Goal: Task Accomplishment & Management: Complete application form

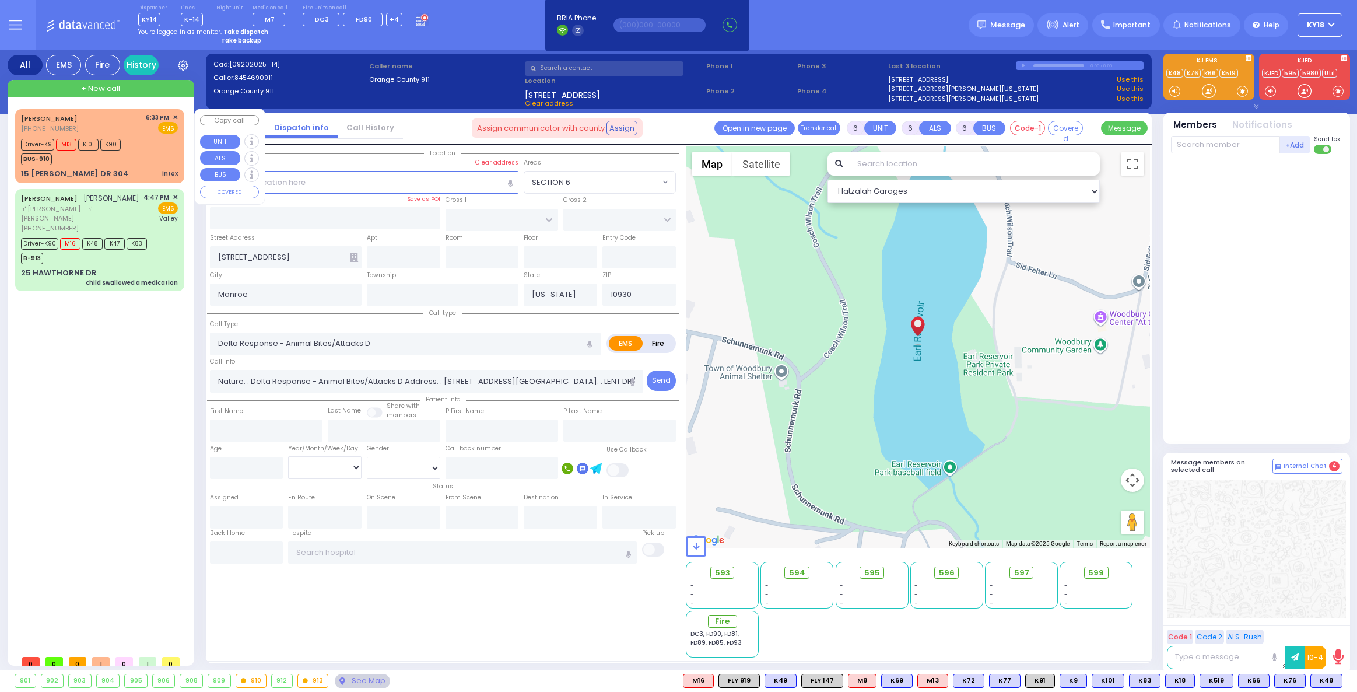
select select
click at [131, 163] on div "Driver-K9 M13 K101 K90 BUS-910" at bounding box center [99, 150] width 157 height 29
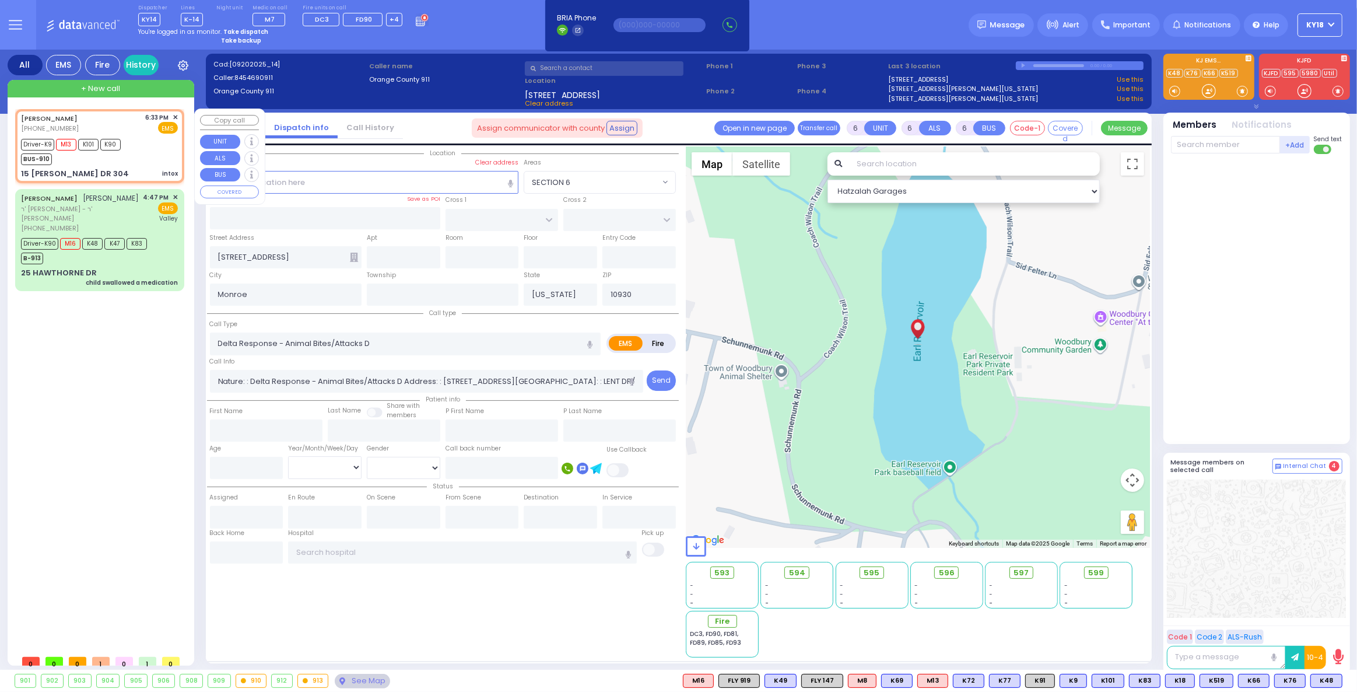
select select
type input "intox"
radio input "true"
type input "[PERSON_NAME]"
type input "CHESHIN"
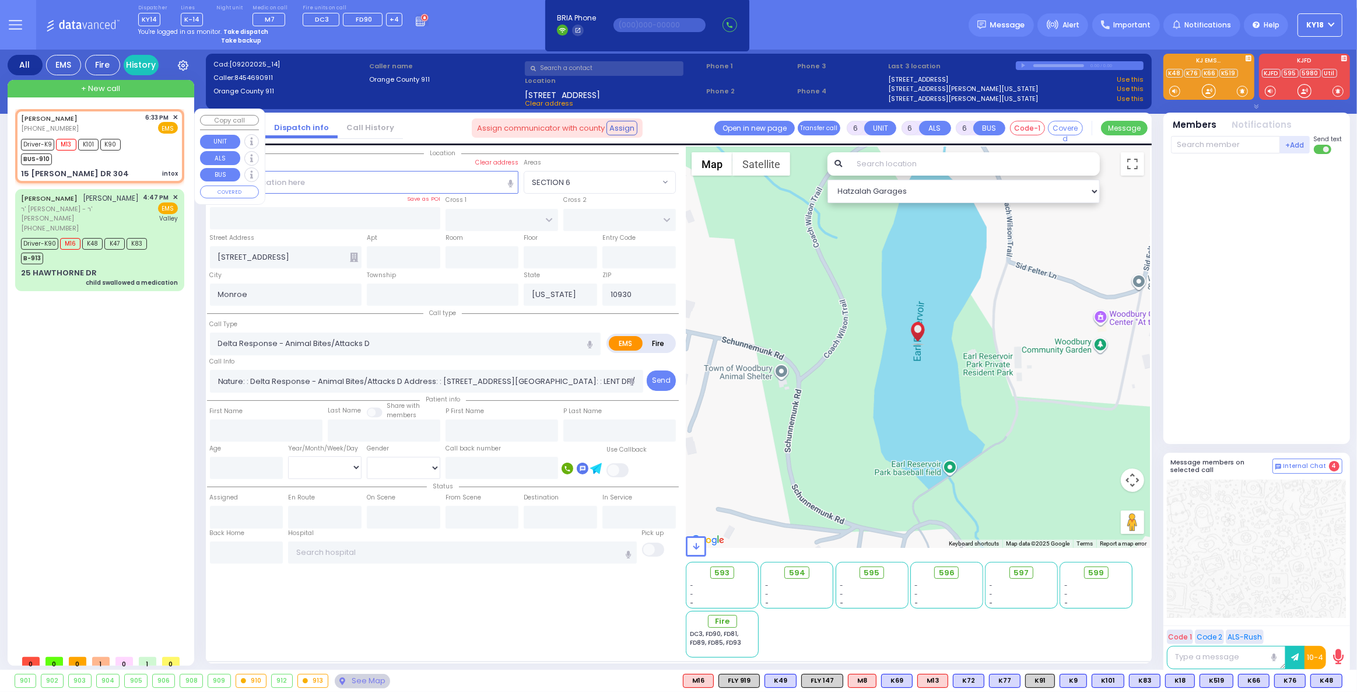
type input "Nachmen"
type input "[PERSON_NAME]"
type input "23"
select select "Year"
select select "[DEMOGRAPHIC_DATA]"
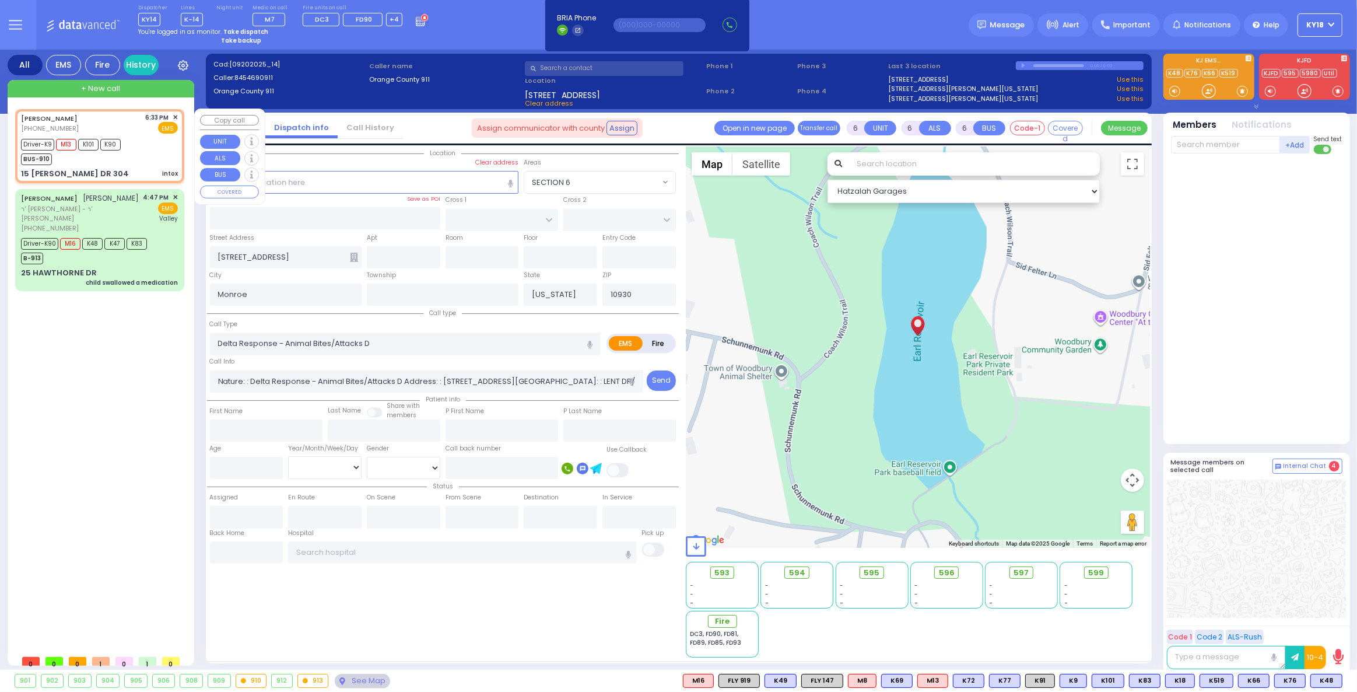
type input "18:33"
type input "18:34"
type input "18:35"
type input "18:50"
type input "19:16"
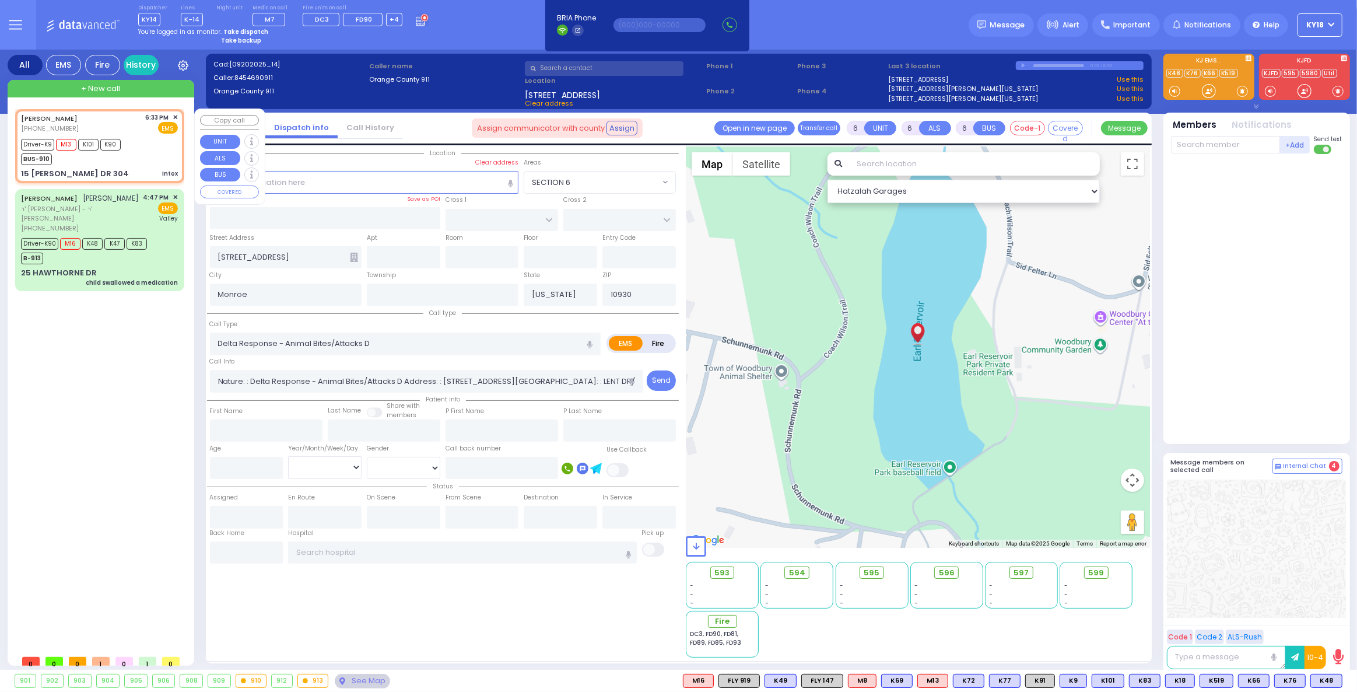
type input "19:25"
type input "[GEOGRAPHIC_DATA] [STREET_ADDRESS][GEOGRAPHIC_DATA] Suffern"
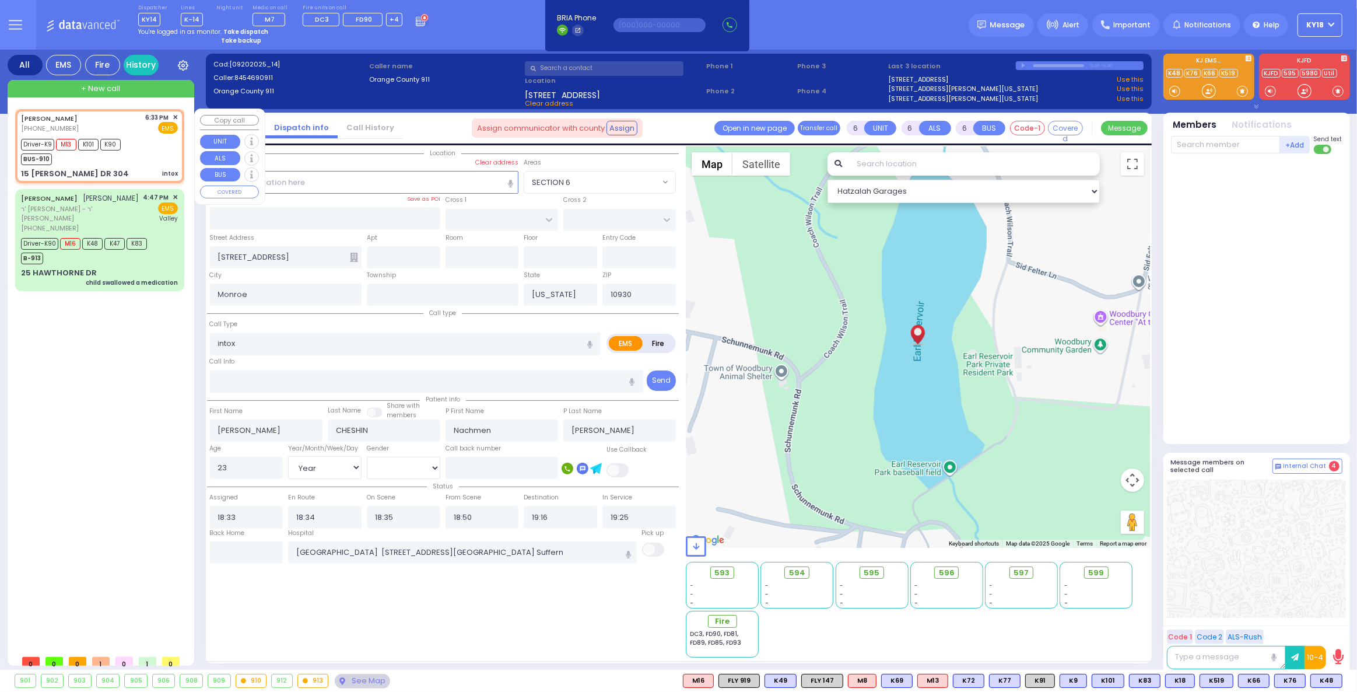
select select "Hatzalah Garages"
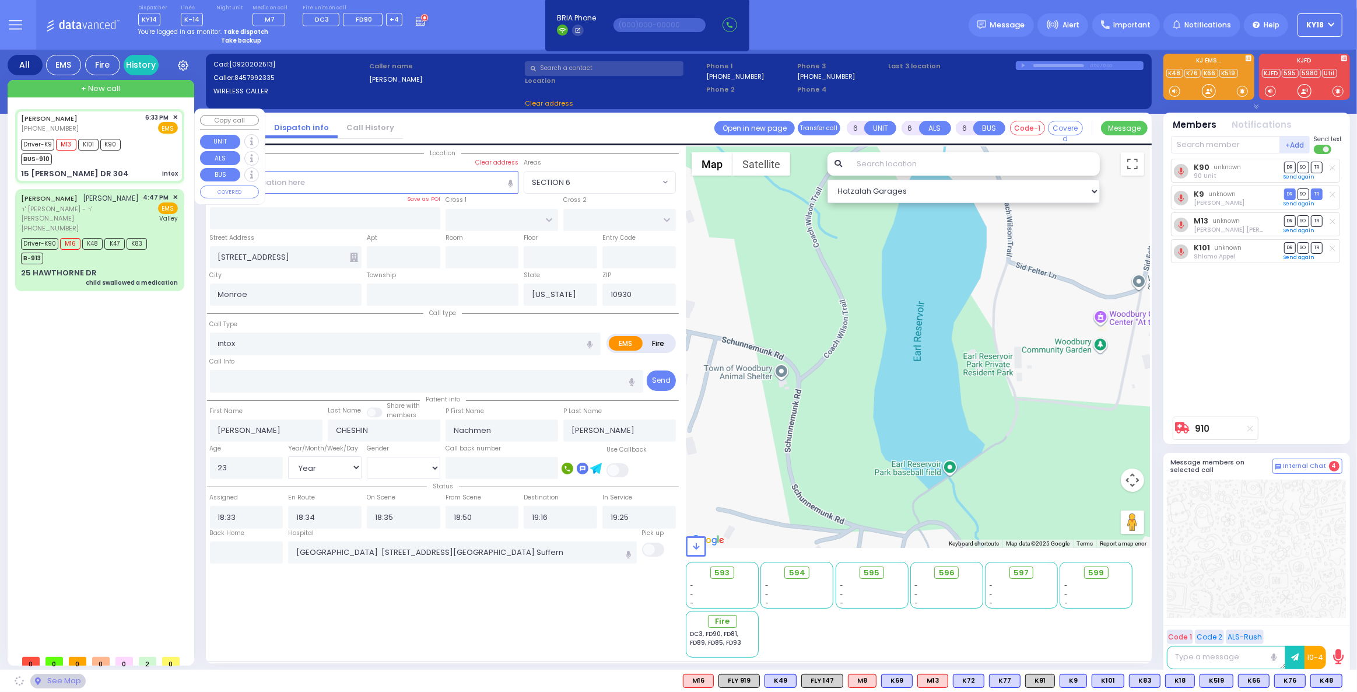
type input "KAHAN DR"
type input "GETZIL BERGER BLVD"
type input "15 [PERSON_NAME] DR"
type input "304"
type input "[PERSON_NAME]"
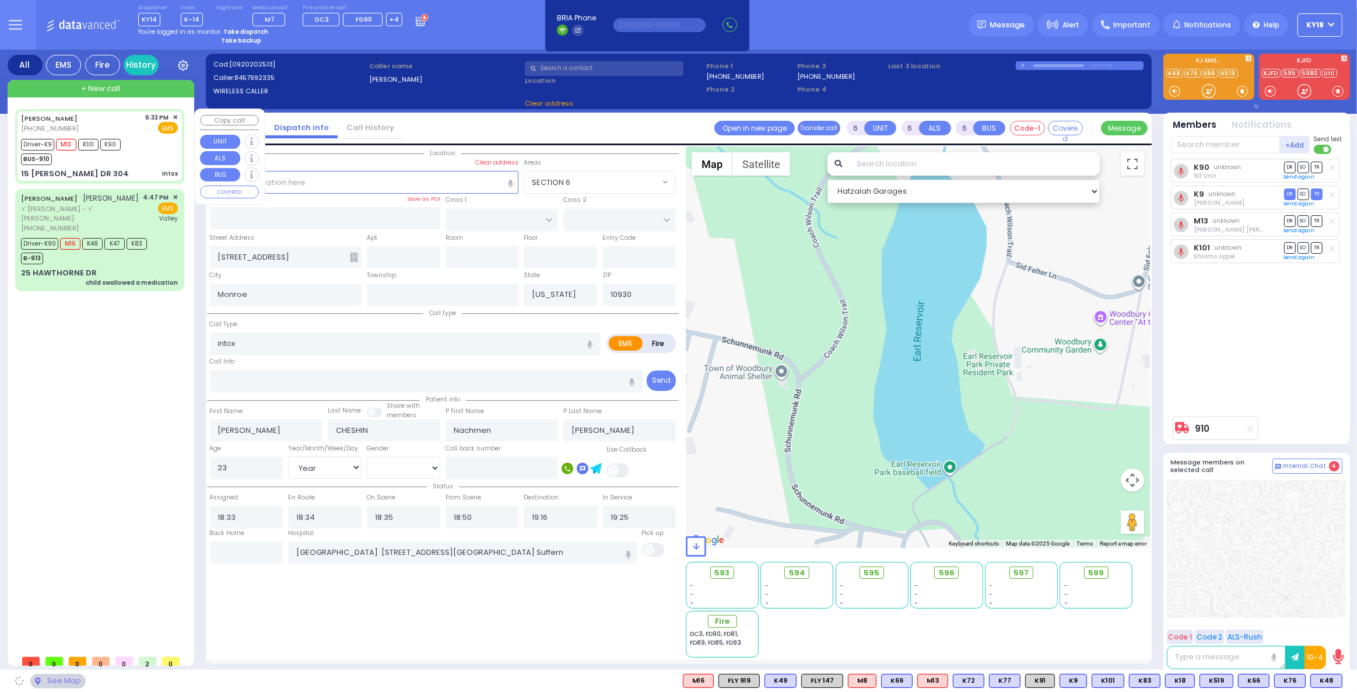
type input "10950"
select select
radio input "true"
select select "Year"
select select "[DEMOGRAPHIC_DATA]"
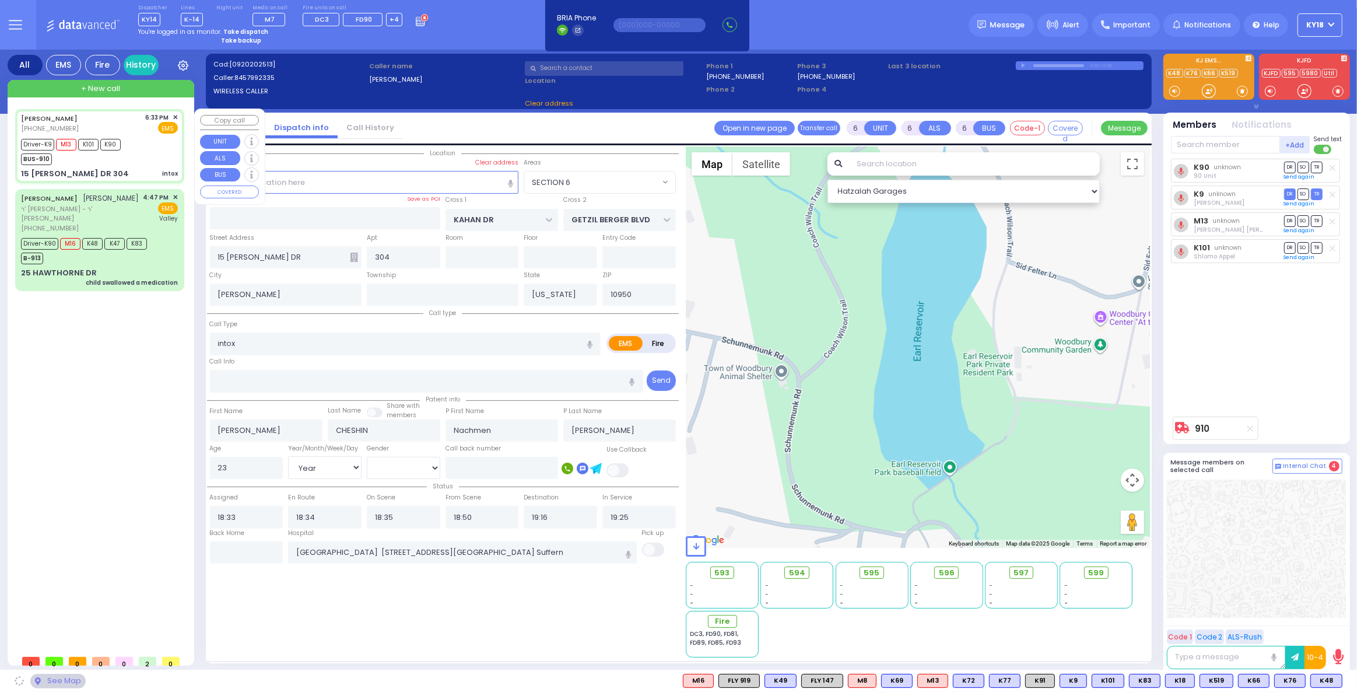
select select "Hatzalah Garages"
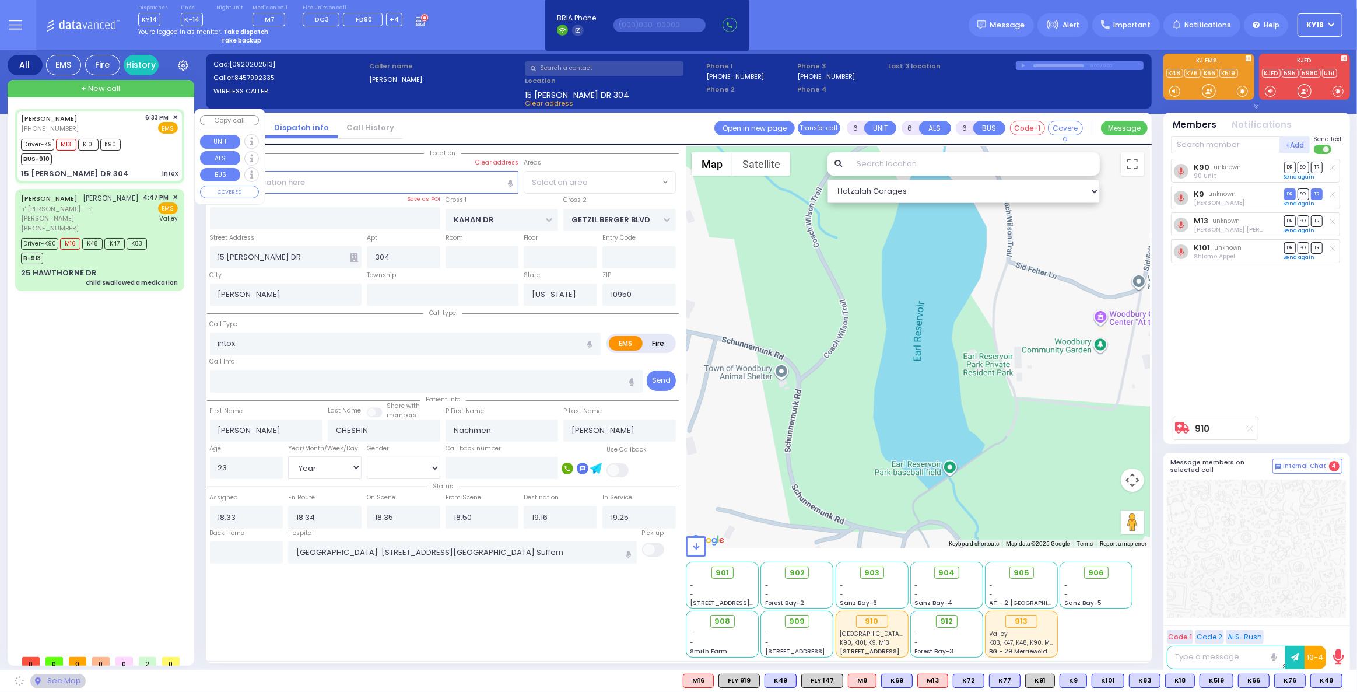
select select "SECTION 4"
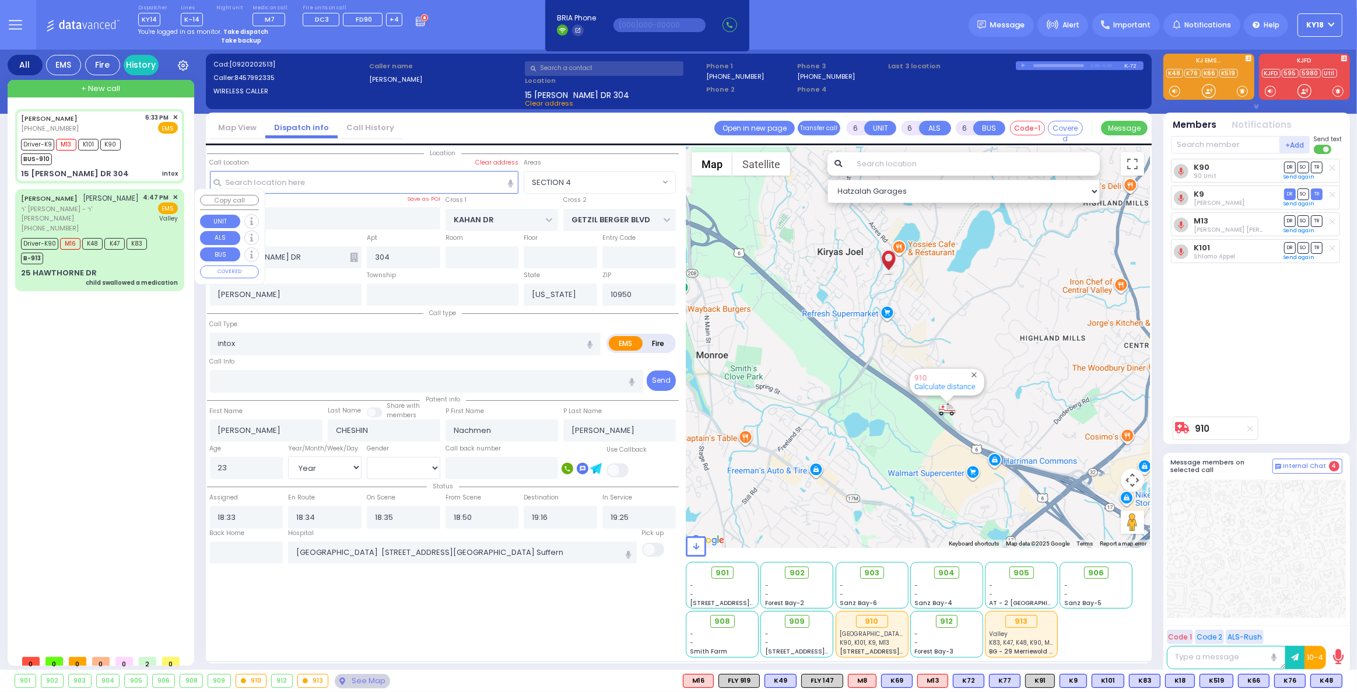
click at [110, 250] on div "B-913" at bounding box center [84, 257] width 126 height 15
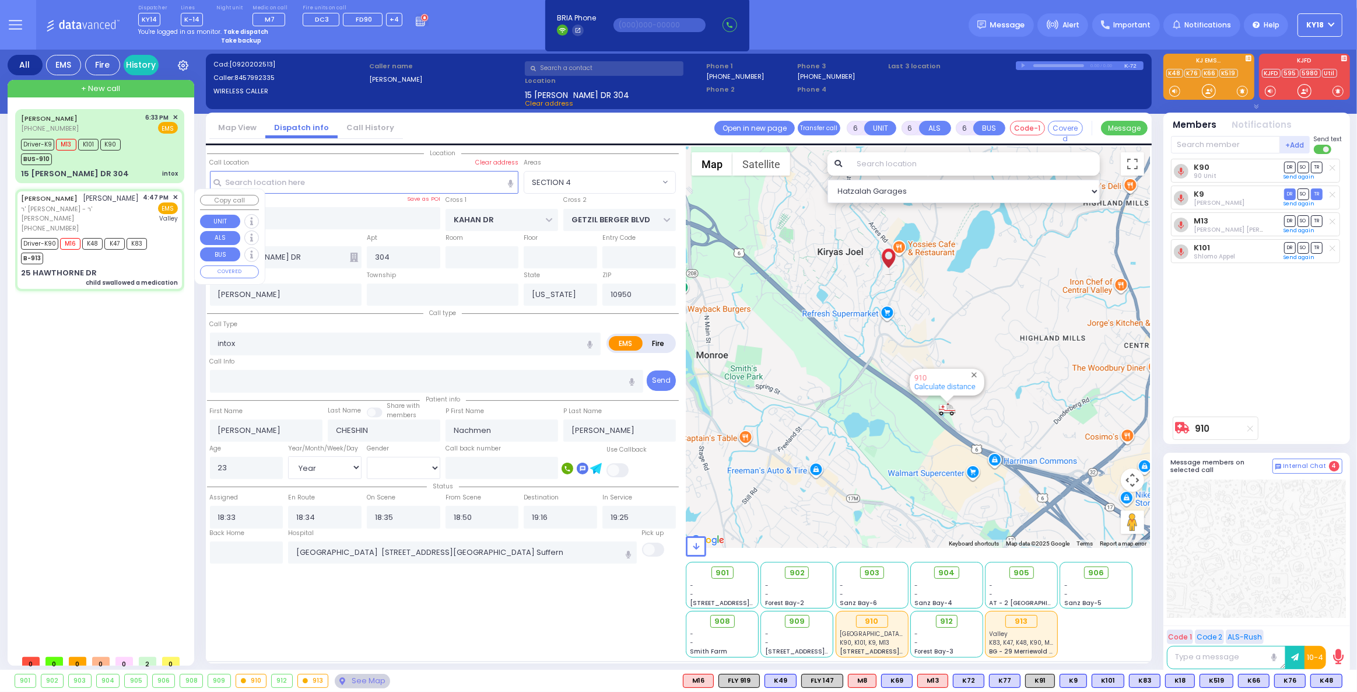
select select
type input "child swallowed a medication"
radio input "true"
type input "[PERSON_NAME]"
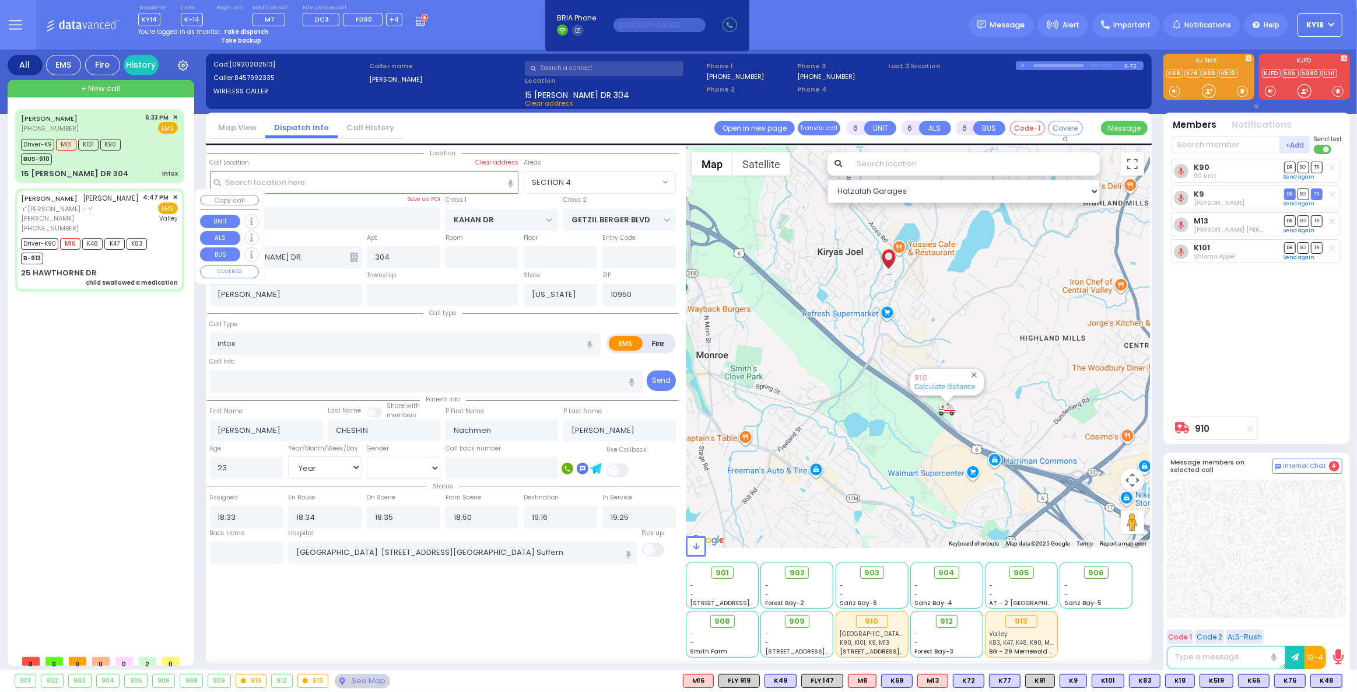
type input "[PERSON_NAME]"
type input "2"
select select "Year"
select select "[DEMOGRAPHIC_DATA]"
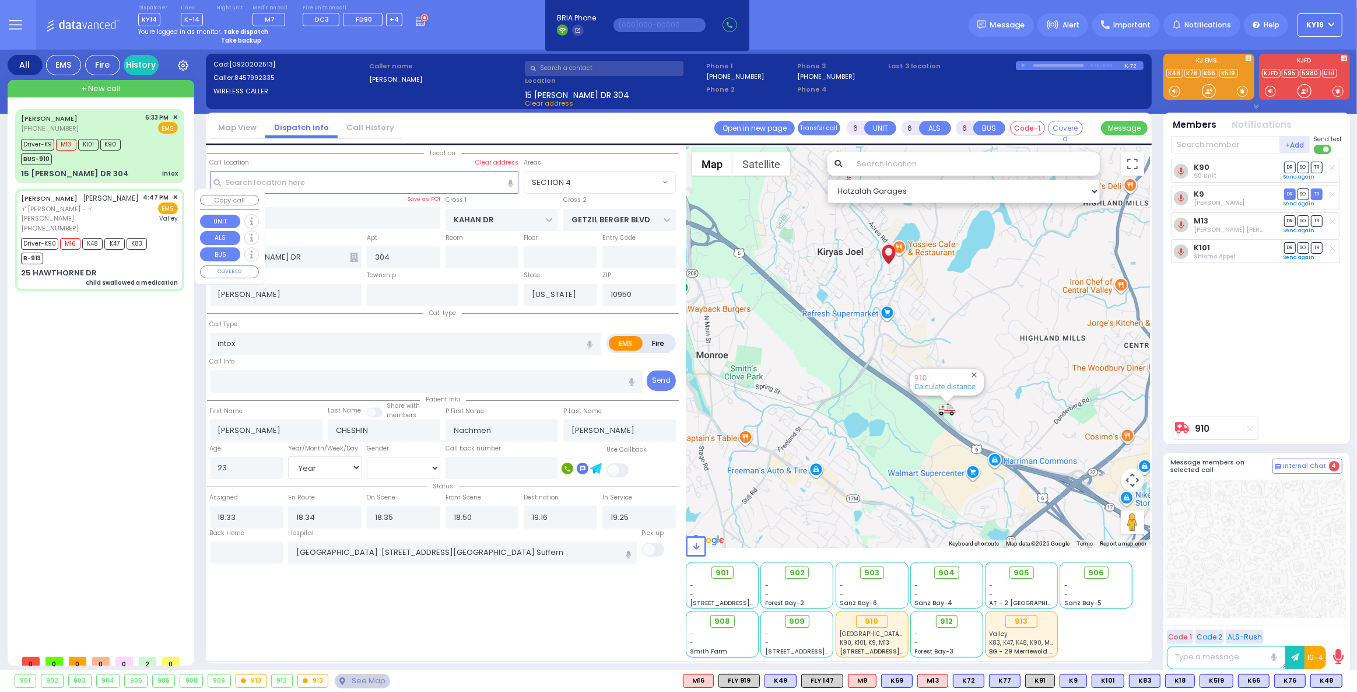
type input "16:47"
type input "16:49"
type input "16:50"
type input "17:42"
type input "18:30"
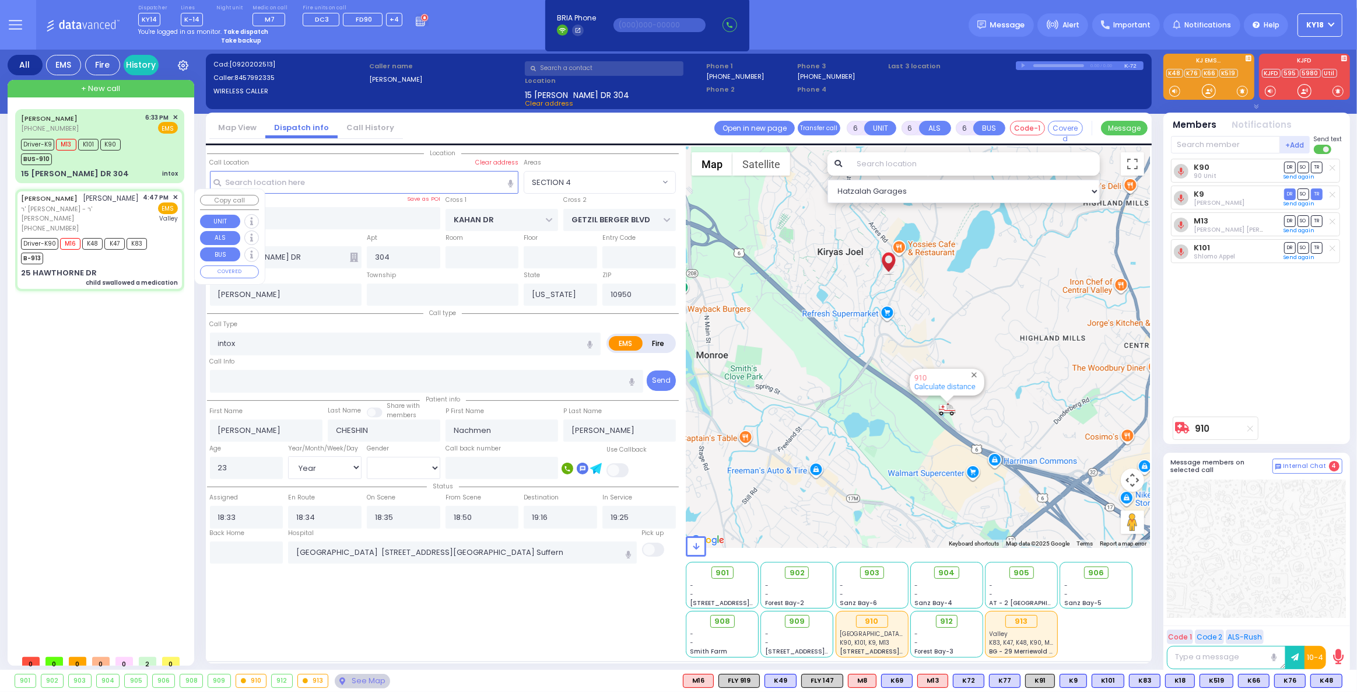
type input "19:12"
type input "[GEOGRAPHIC_DATA]"
type input "BRIARWAY ST"
type input "STRAWBERRY DR"
type input "25 HAWTHORNE DR"
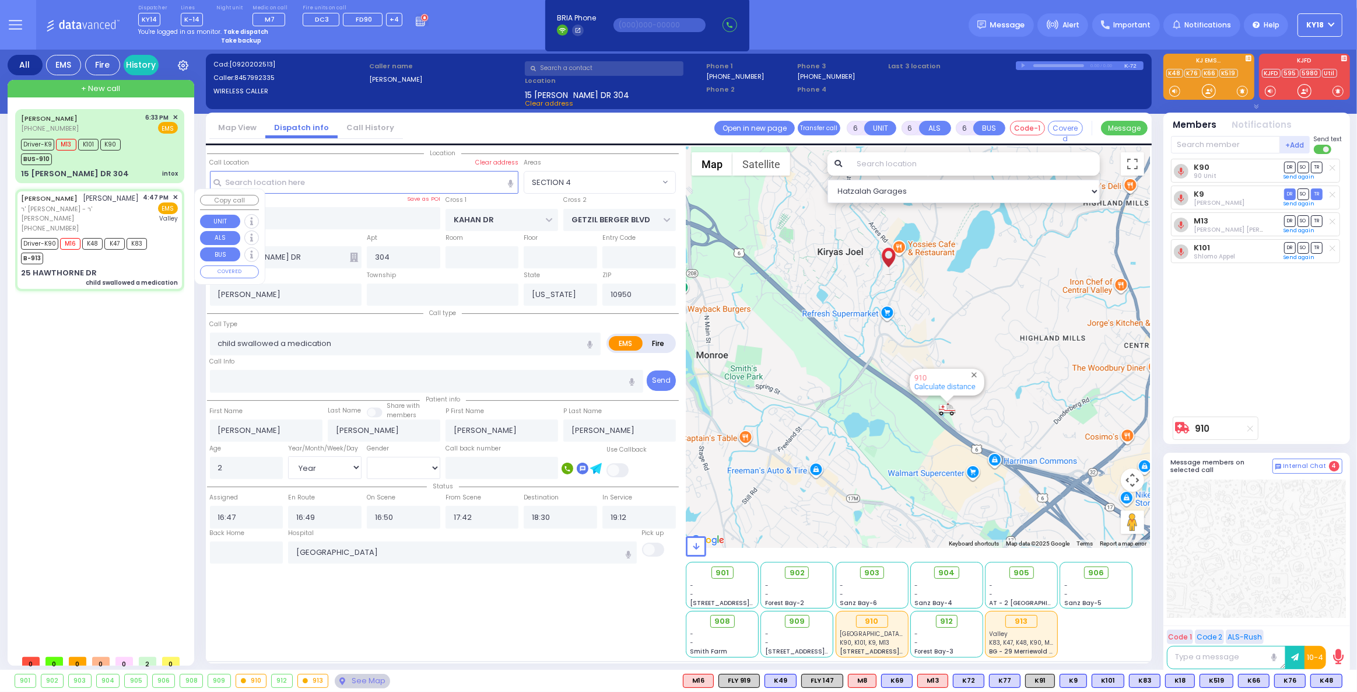
type input "Monroe"
select select "Hatzalah Garages"
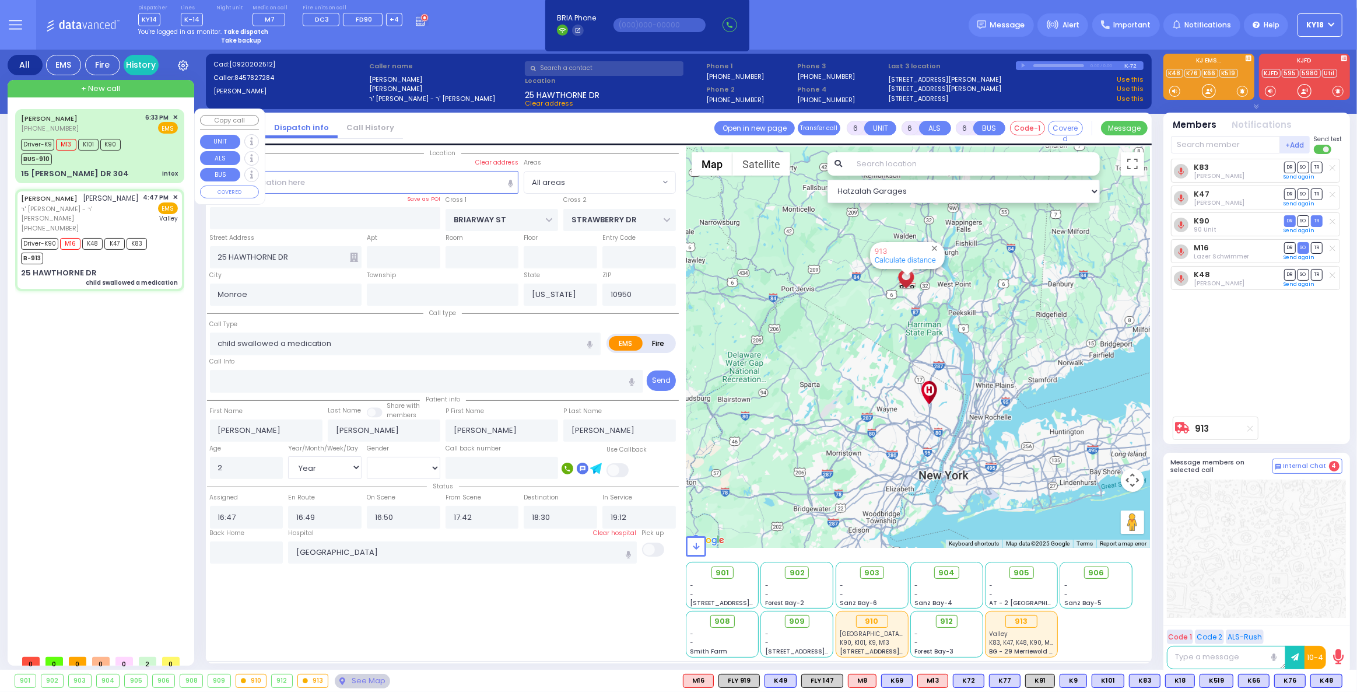
click at [146, 144] on div "Driver-K9 M13 K101 K90 BUS-910" at bounding box center [99, 150] width 157 height 29
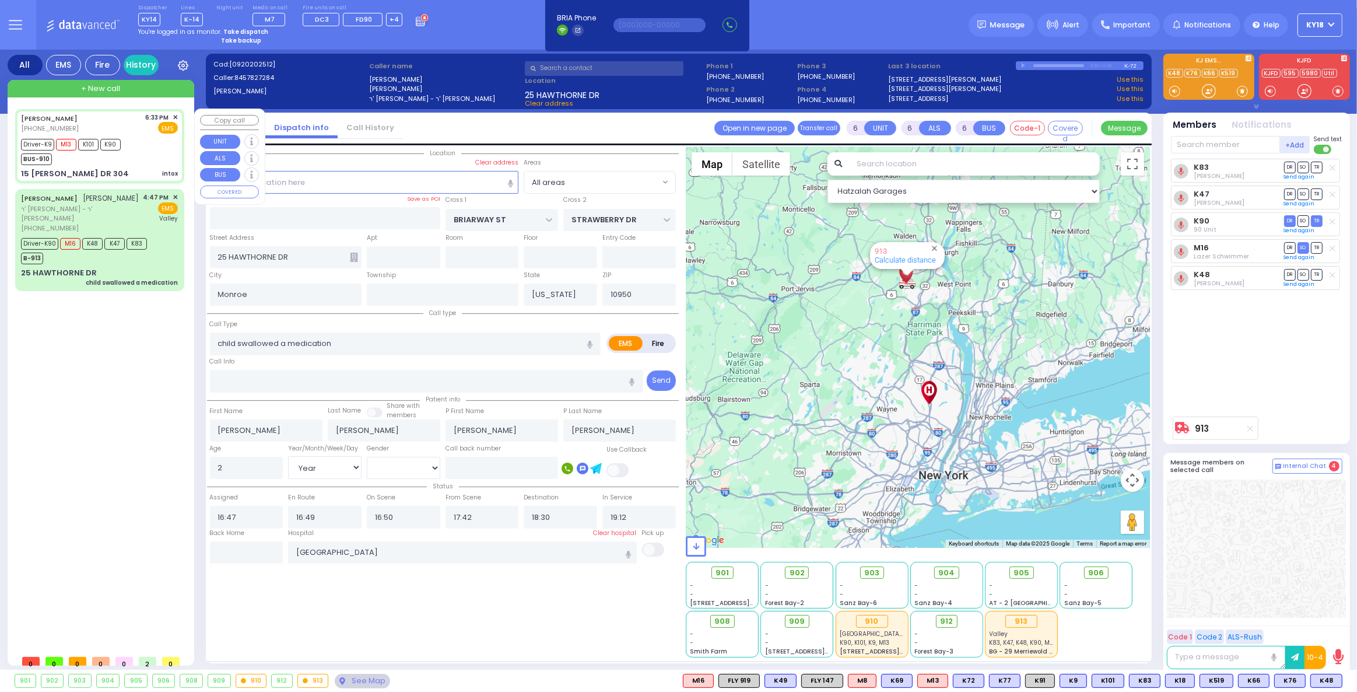
select select
type input "intox"
radio input "true"
type input "[PERSON_NAME]"
type input "CHESHIN"
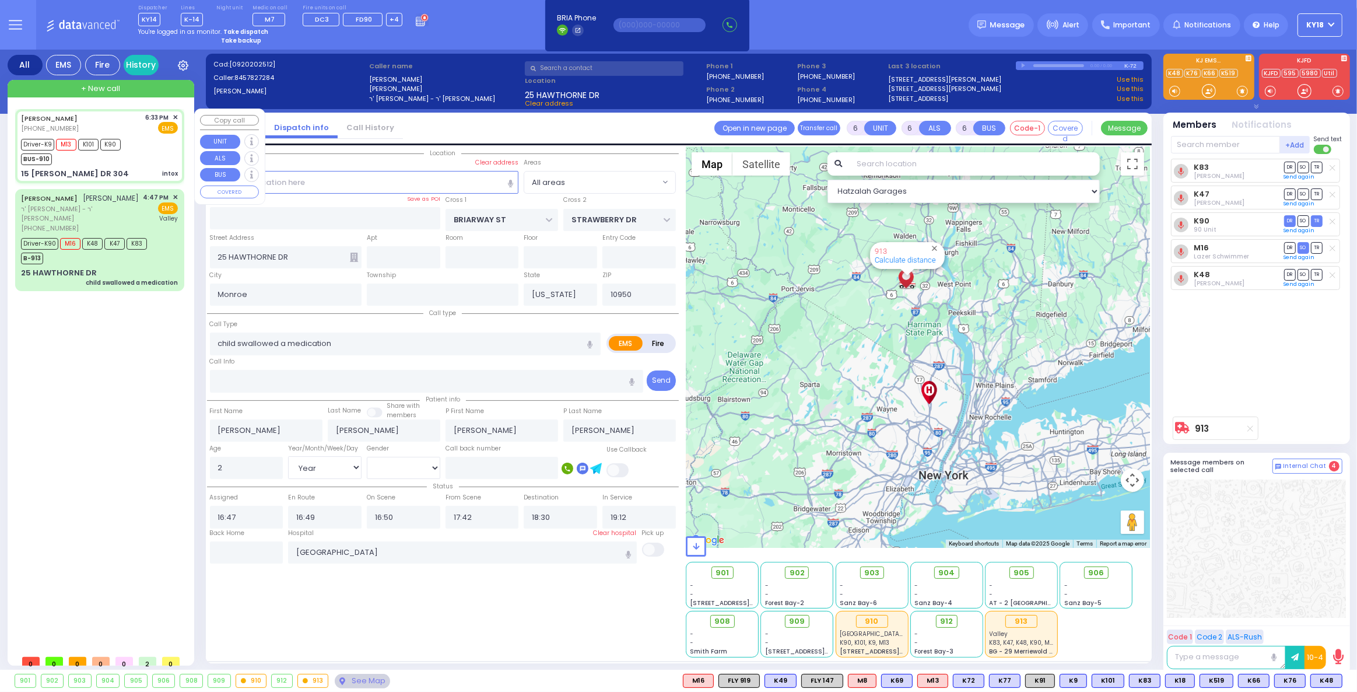
type input "Nachmen"
type input "[PERSON_NAME]"
type input "23"
select select "Year"
select select "[DEMOGRAPHIC_DATA]"
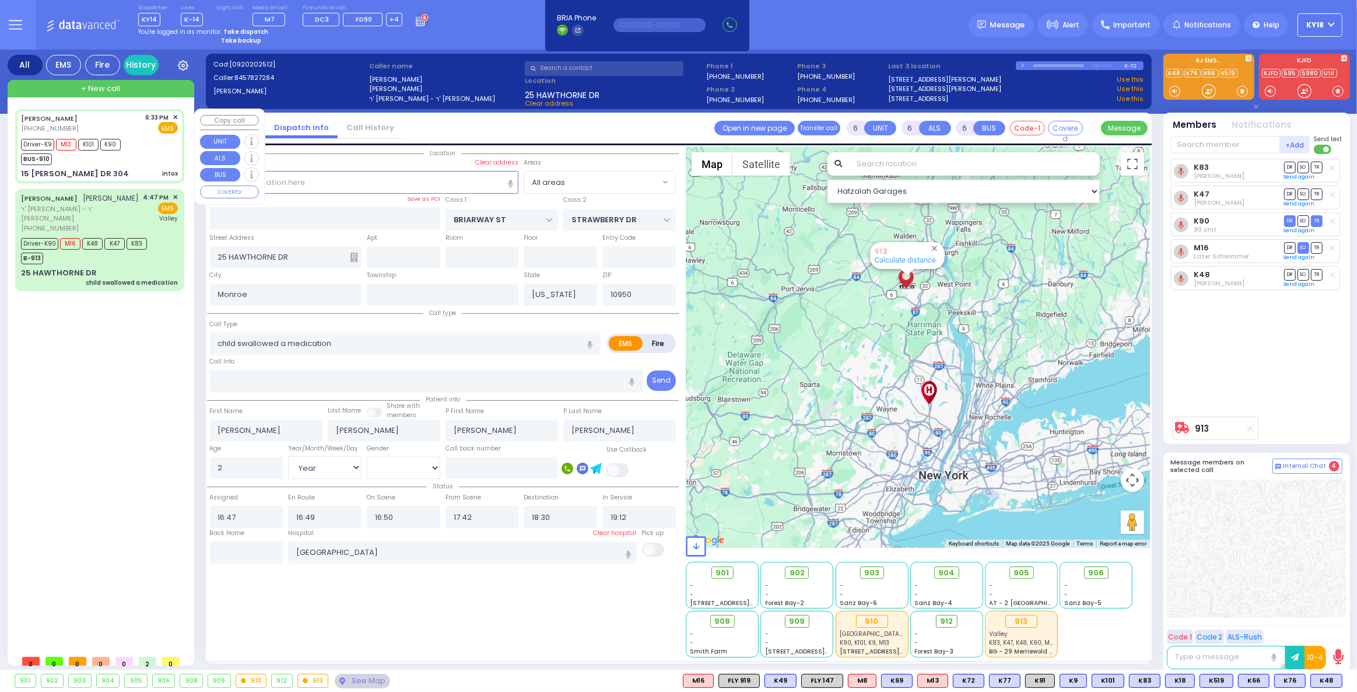
type input "18:33"
type input "18:34"
type input "18:35"
type input "18:50"
type input "19:16"
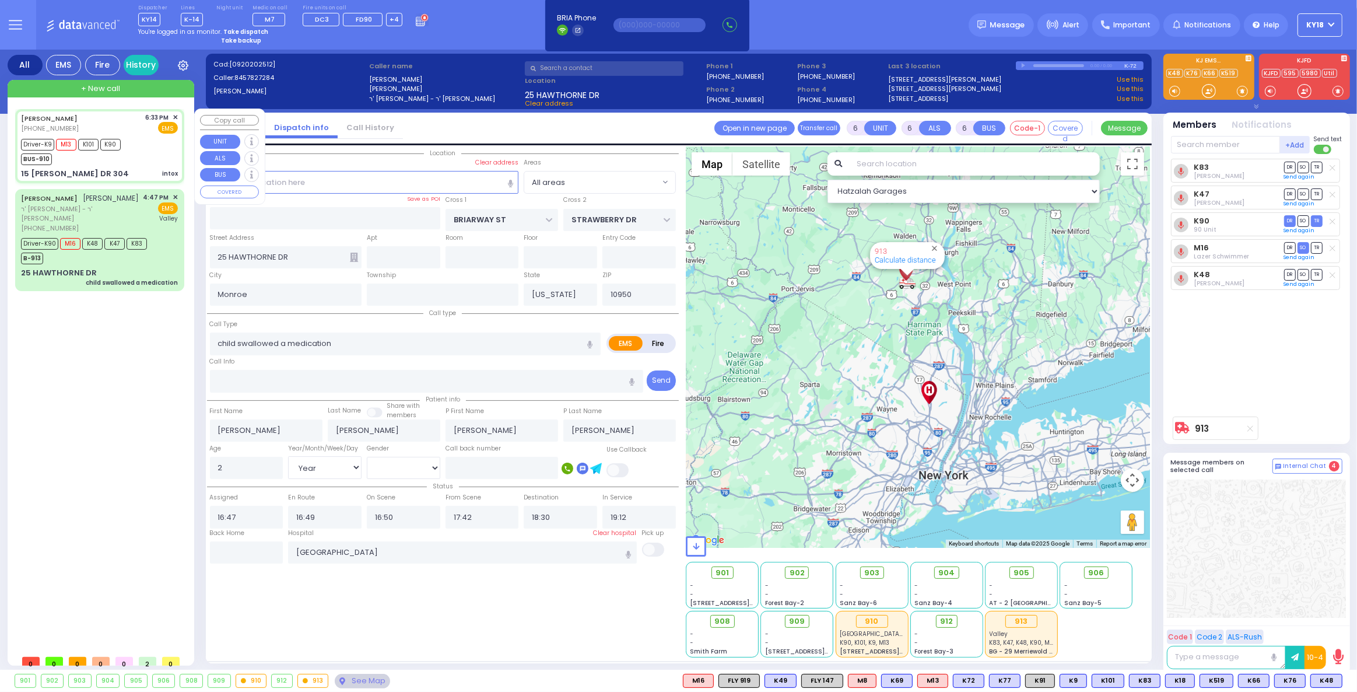
type input "19:25"
type input "[GEOGRAPHIC_DATA] [STREET_ADDRESS][GEOGRAPHIC_DATA] Suffern"
type input "KAHAN DR"
type input "GETZIL BERGER BLVD"
type input "15 [PERSON_NAME] DR"
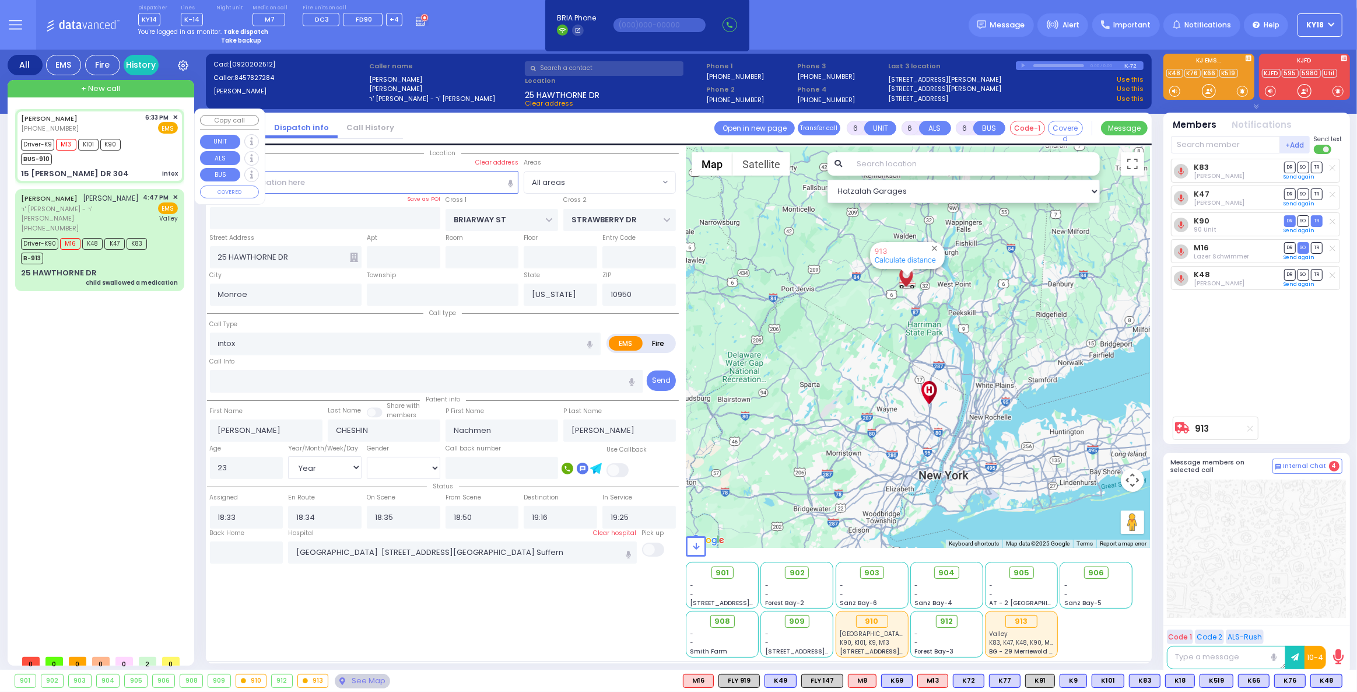
type input "304"
type input "[PERSON_NAME]"
select select "SECTION 4"
select select "Hatzalah Garages"
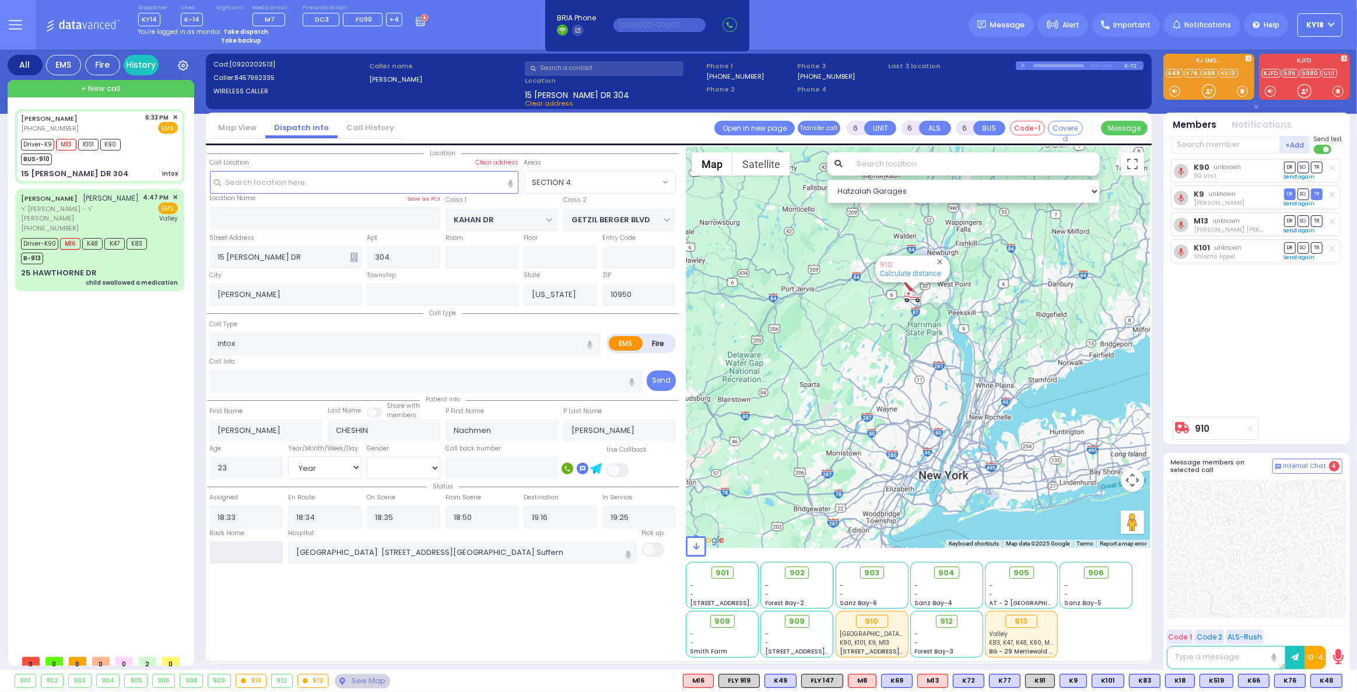
click at [251, 554] on input "text" at bounding box center [247, 552] width 74 height 22
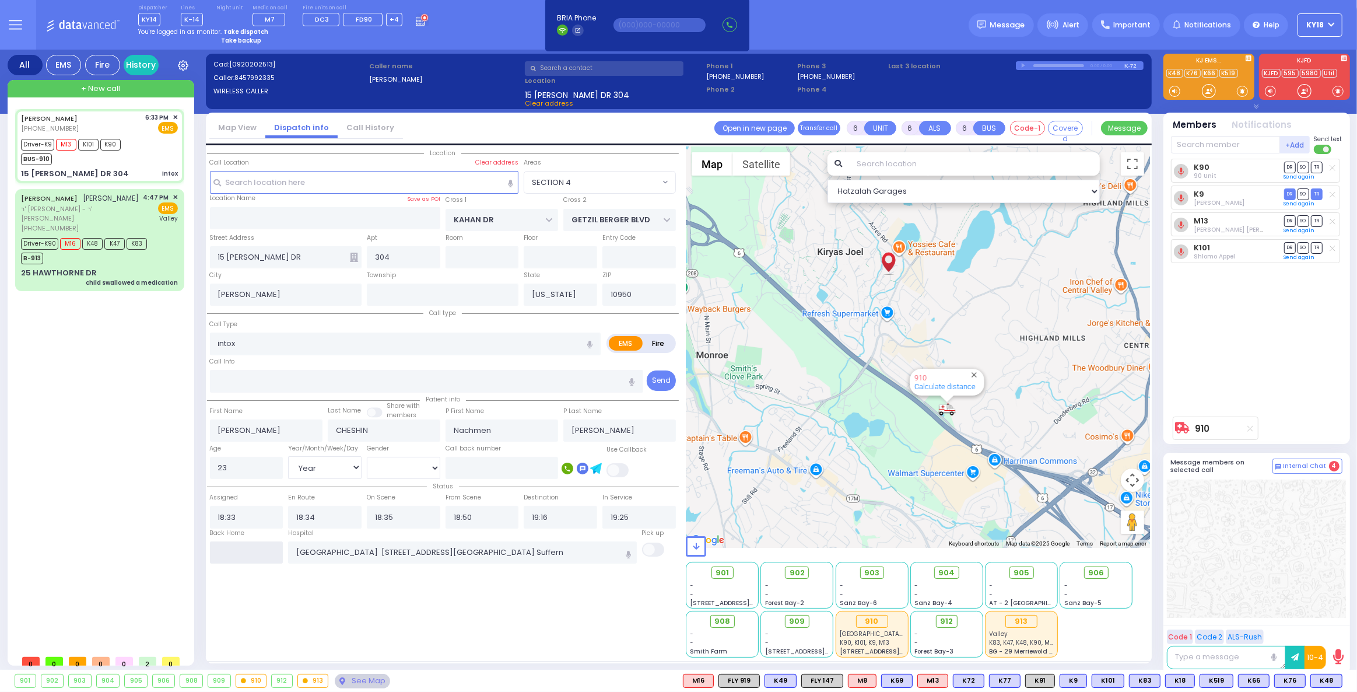
click at [250, 553] on input "text" at bounding box center [247, 552] width 74 height 22
type input "20:42"
select select
radio input "true"
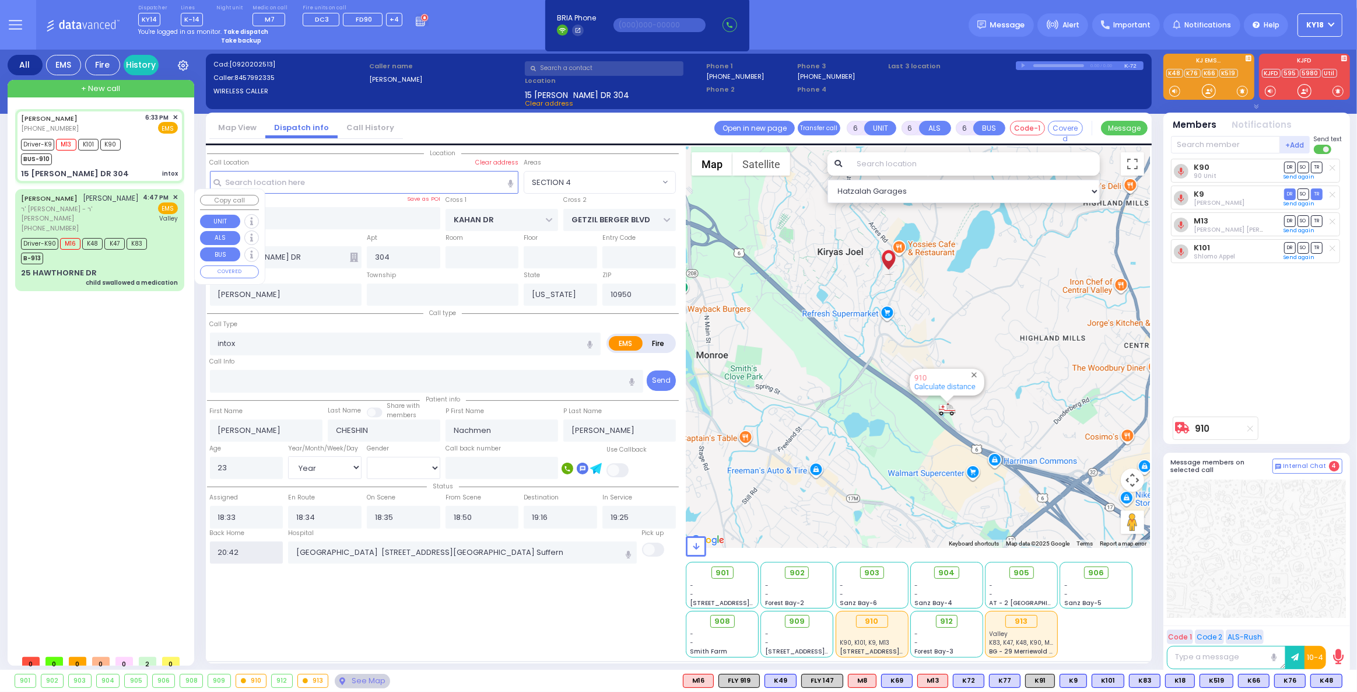
select select
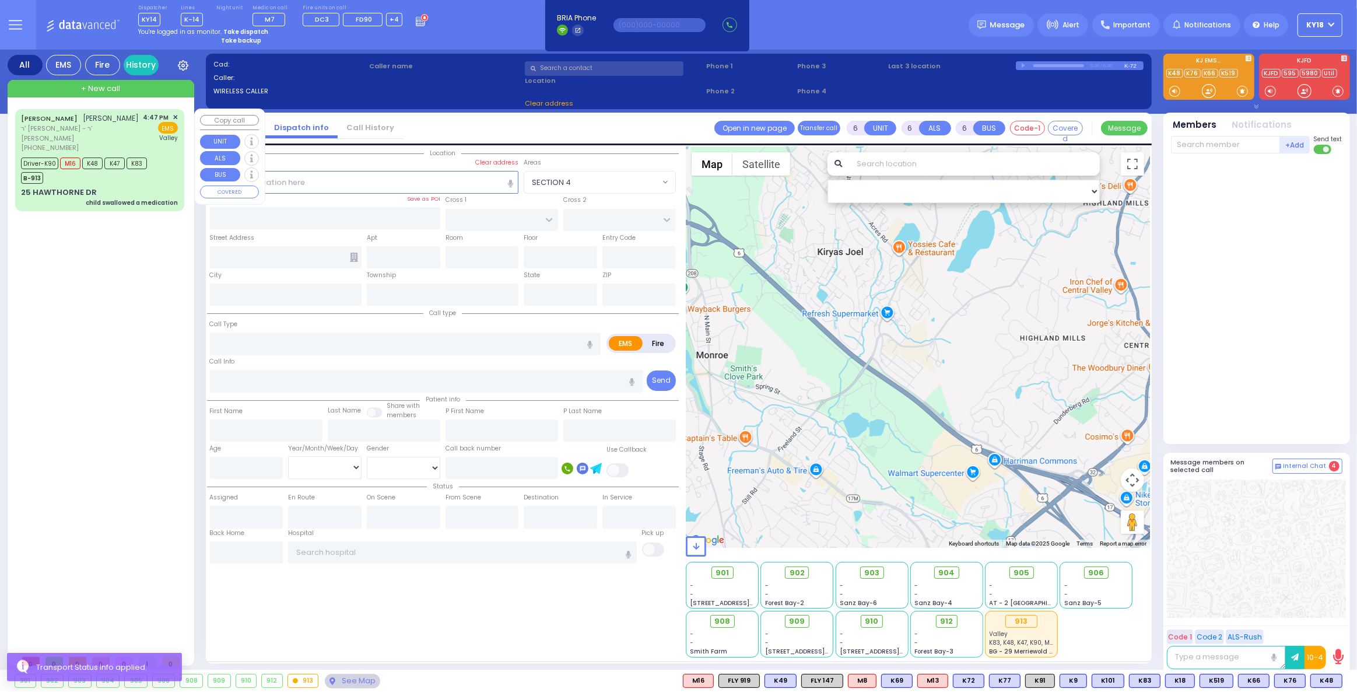
click at [154, 198] on div "child swallowed a medication" at bounding box center [132, 202] width 92 height 9
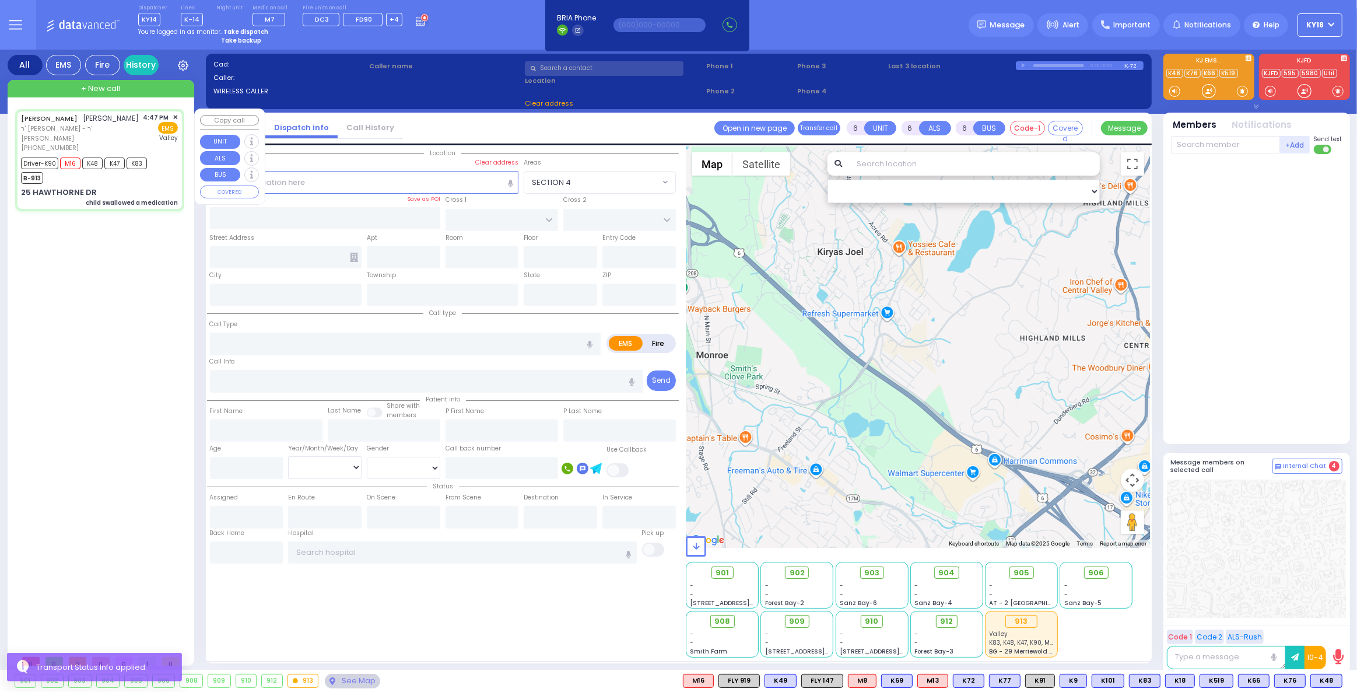
select select
type input "child swallowed a medication"
radio input "true"
type input "[PERSON_NAME]"
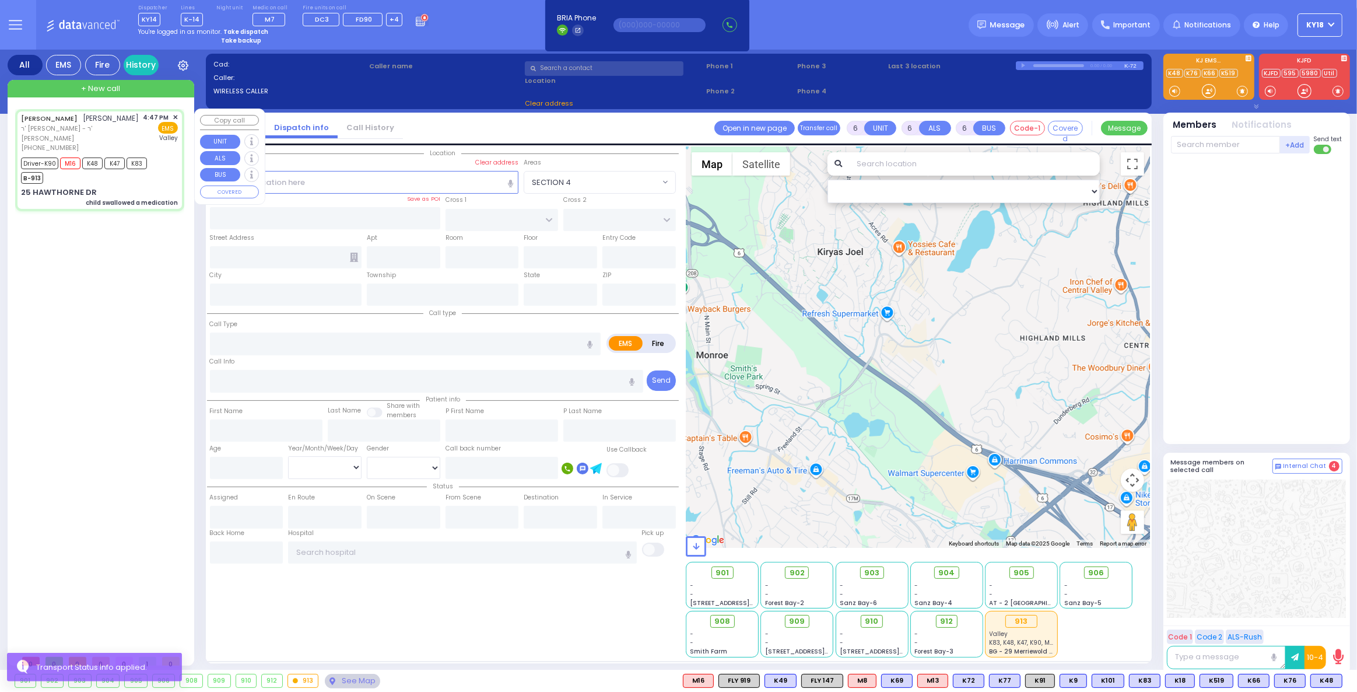
type input "[PERSON_NAME]"
type input "2"
select select "Year"
select select "[DEMOGRAPHIC_DATA]"
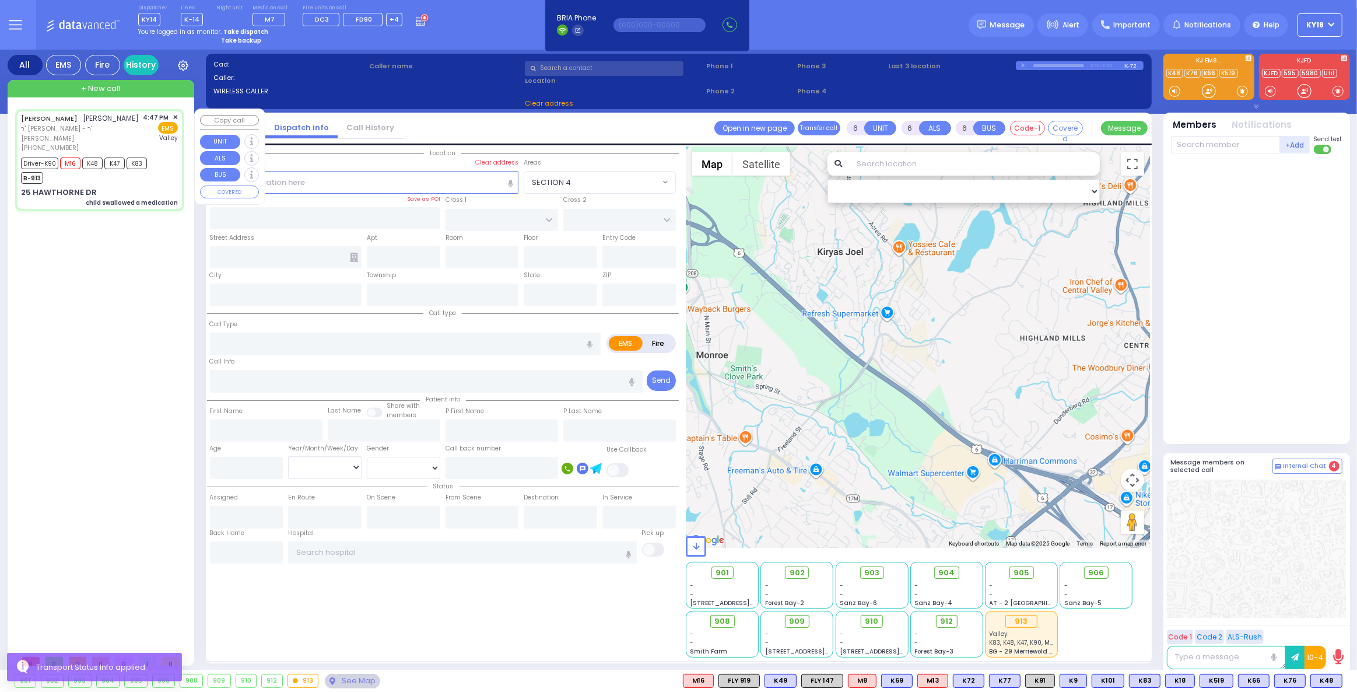
type input "16:47"
type input "16:49"
type input "16:50"
type input "17:42"
type input "18:30"
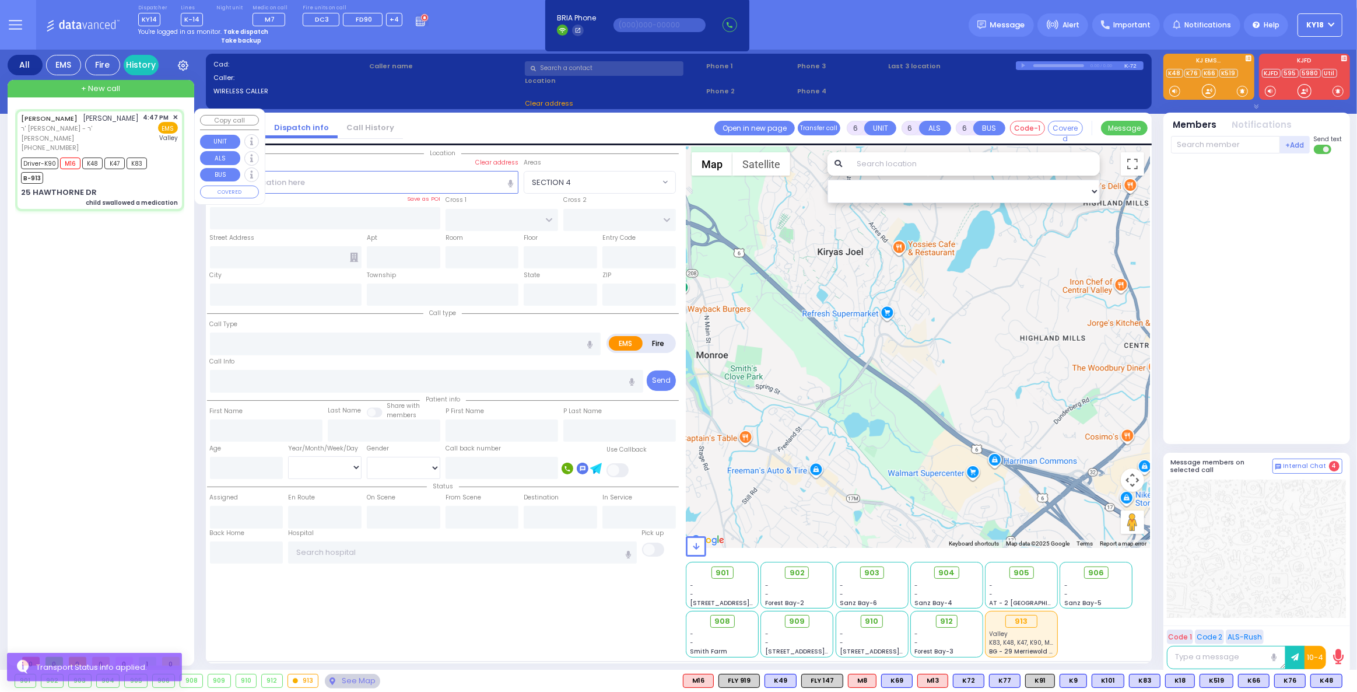
type input "19:12"
type input "[GEOGRAPHIC_DATA]"
type input "BRIARWAY ST"
type input "STRAWBERRY DR"
type input "25 HAWTHORNE DR"
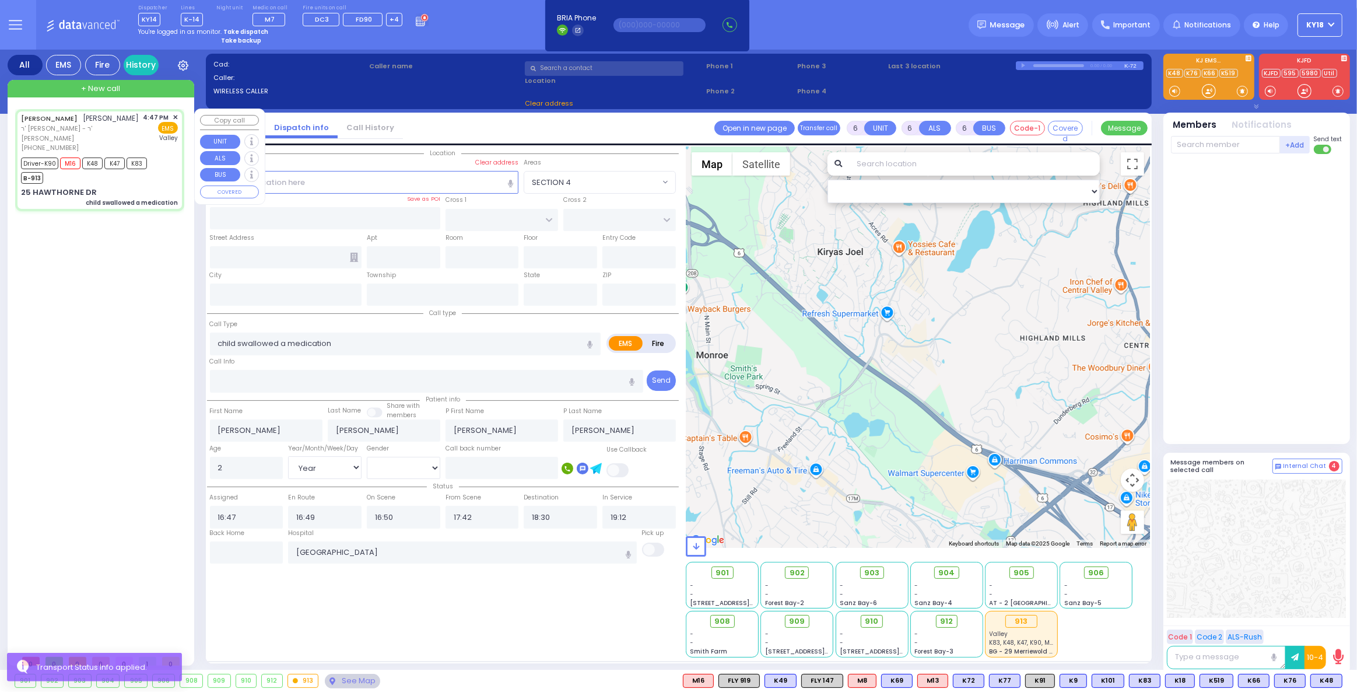
type input "Monroe"
type input "[US_STATE]"
type input "10950"
select select "Hatzalah Garages"
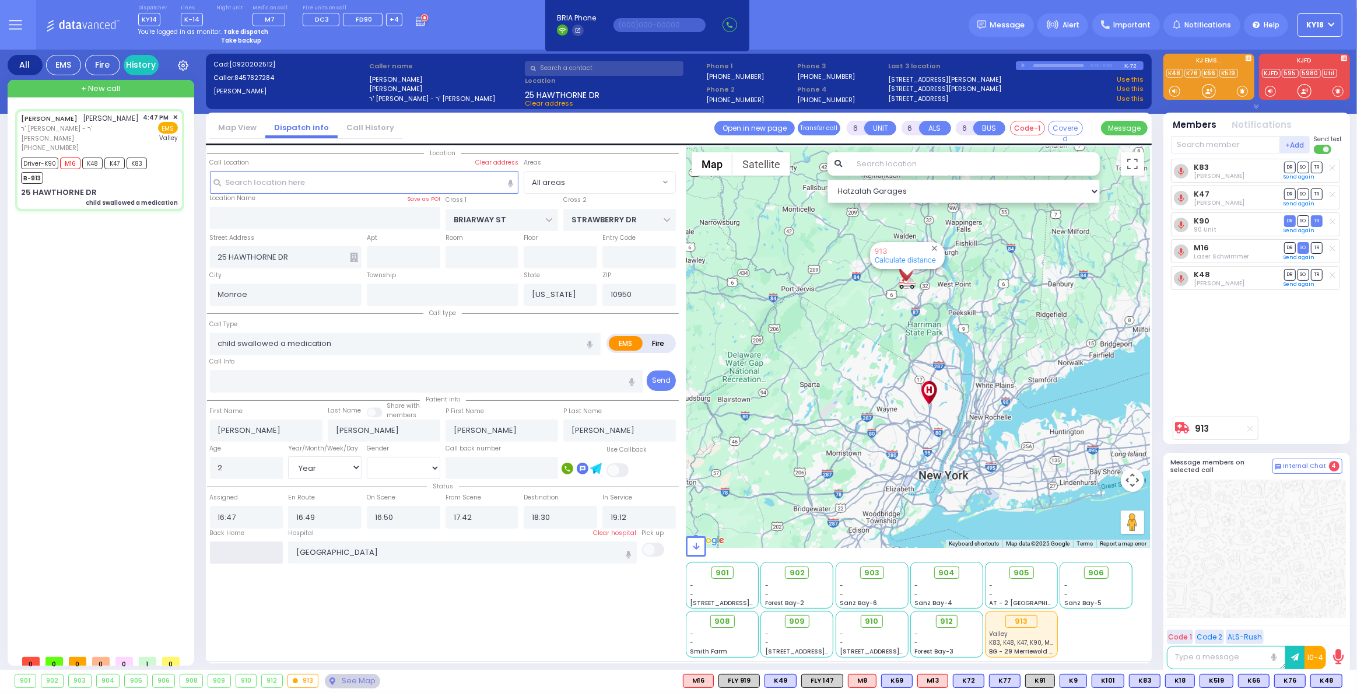
click at [264, 558] on input "text" at bounding box center [247, 552] width 74 height 22
type input "20:42"
select select
radio input "true"
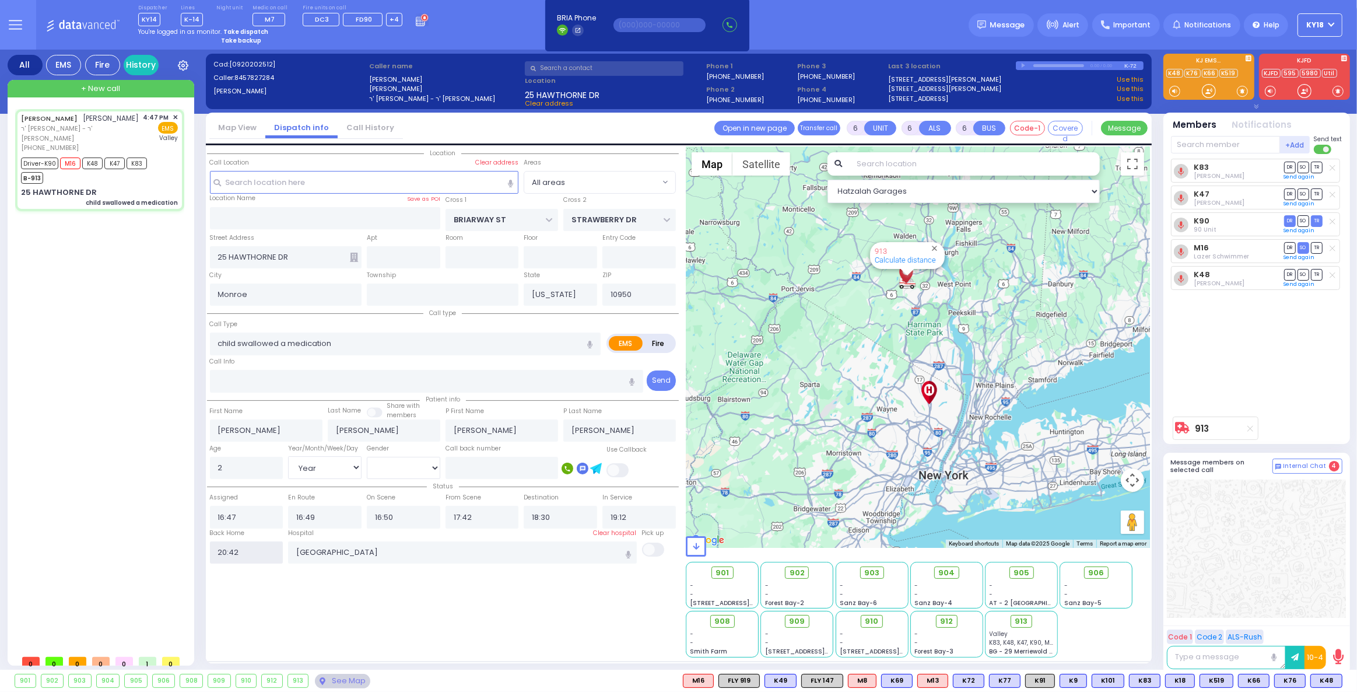
select select
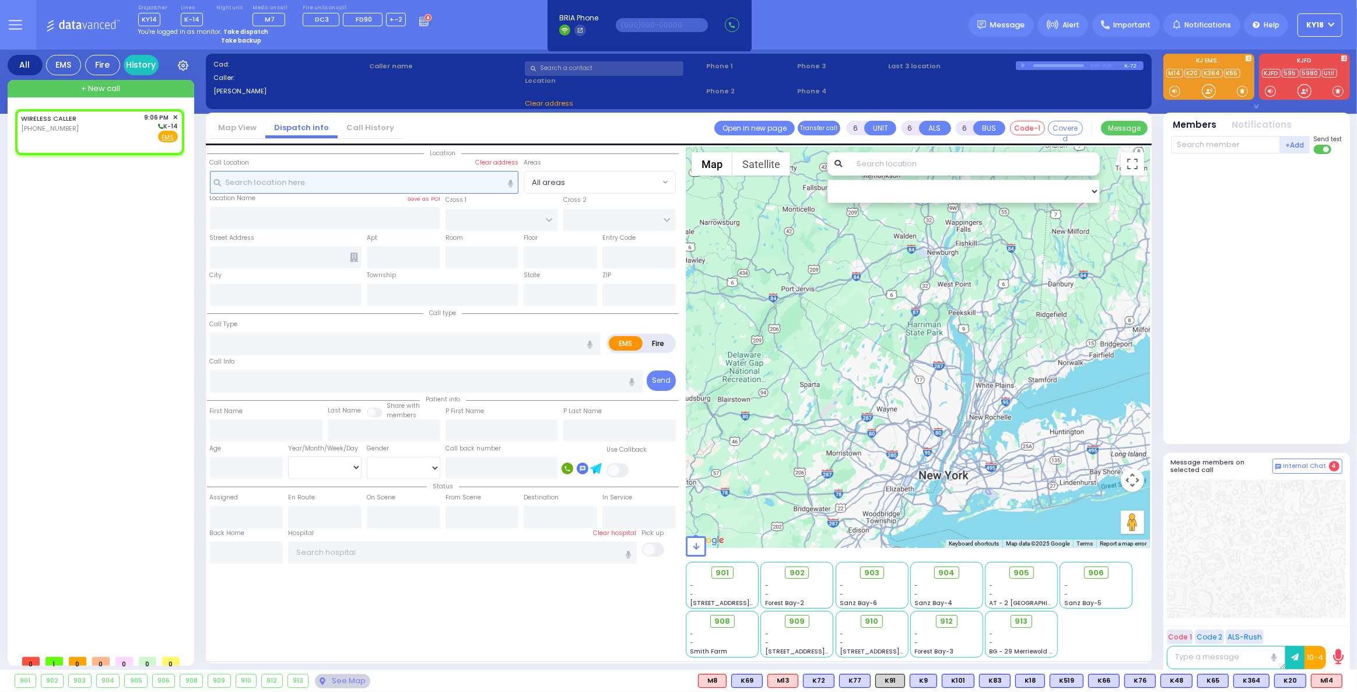
type input "2"
type input "1"
select select
radio input "true"
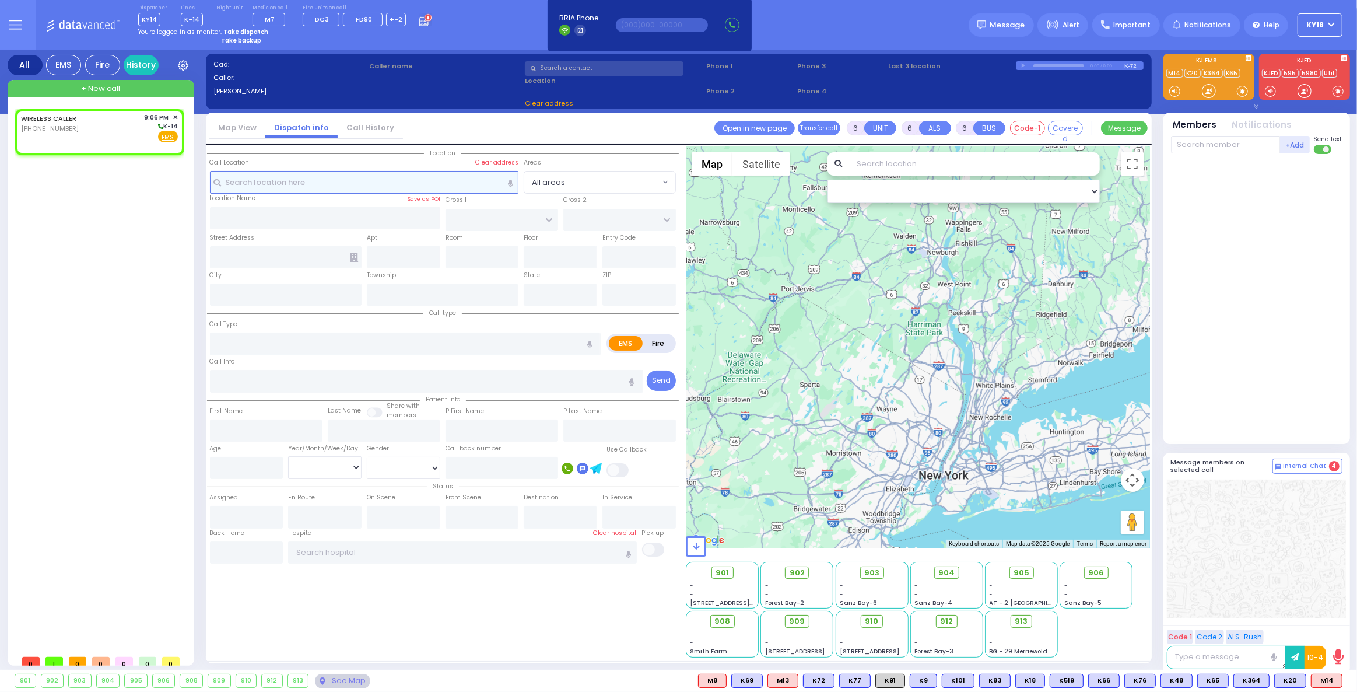
select select
type input "21:06"
select select "Hatzalah Garages"
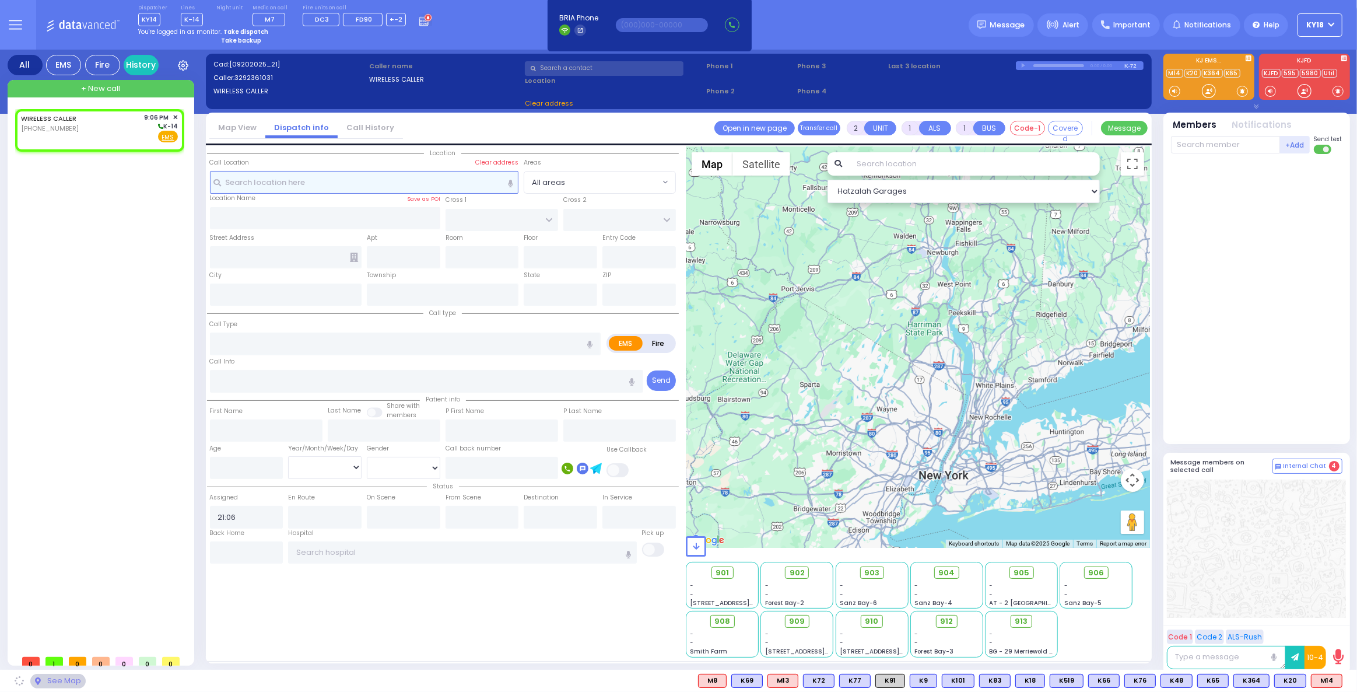
select select
radio input "true"
select select
select select "Hatzalah Garages"
select select
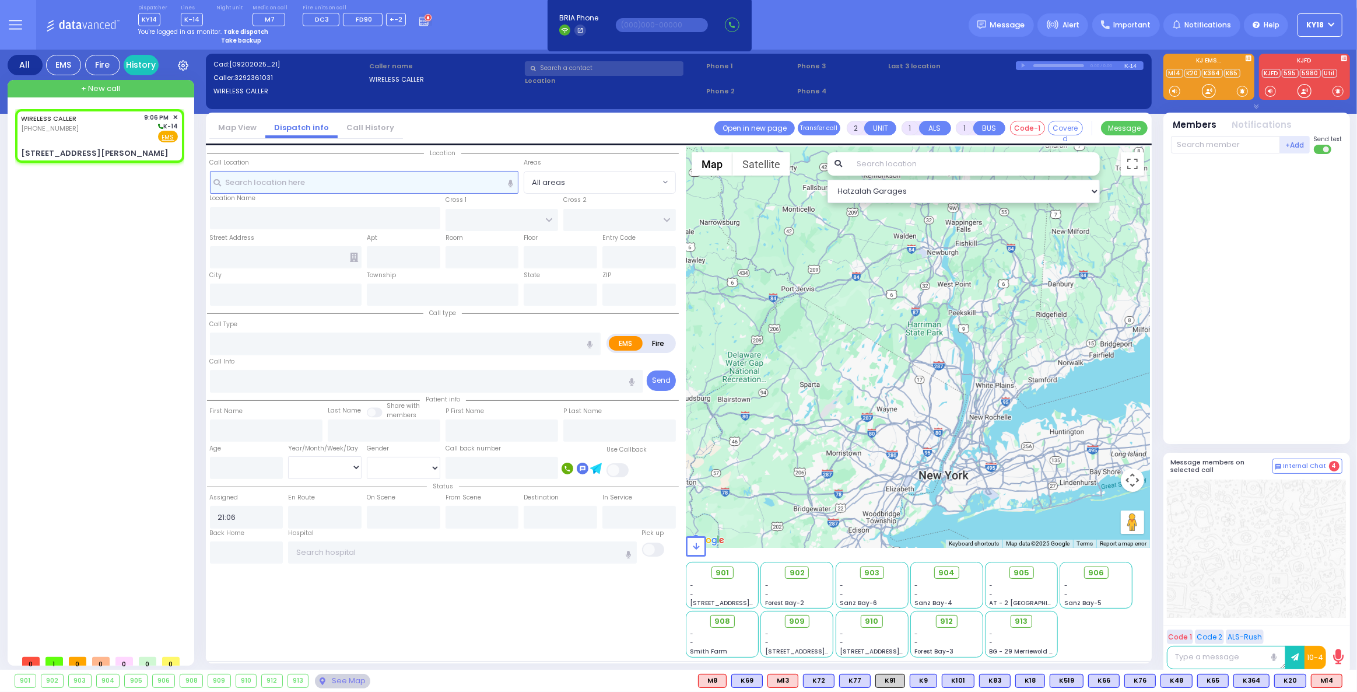
radio input "true"
select select
select select "Hatzalah Garages"
type input "[GEOGRAPHIC_DATA][PERSON_NAME]"
type input "[STREET_ADDRESS][PERSON_NAME]"
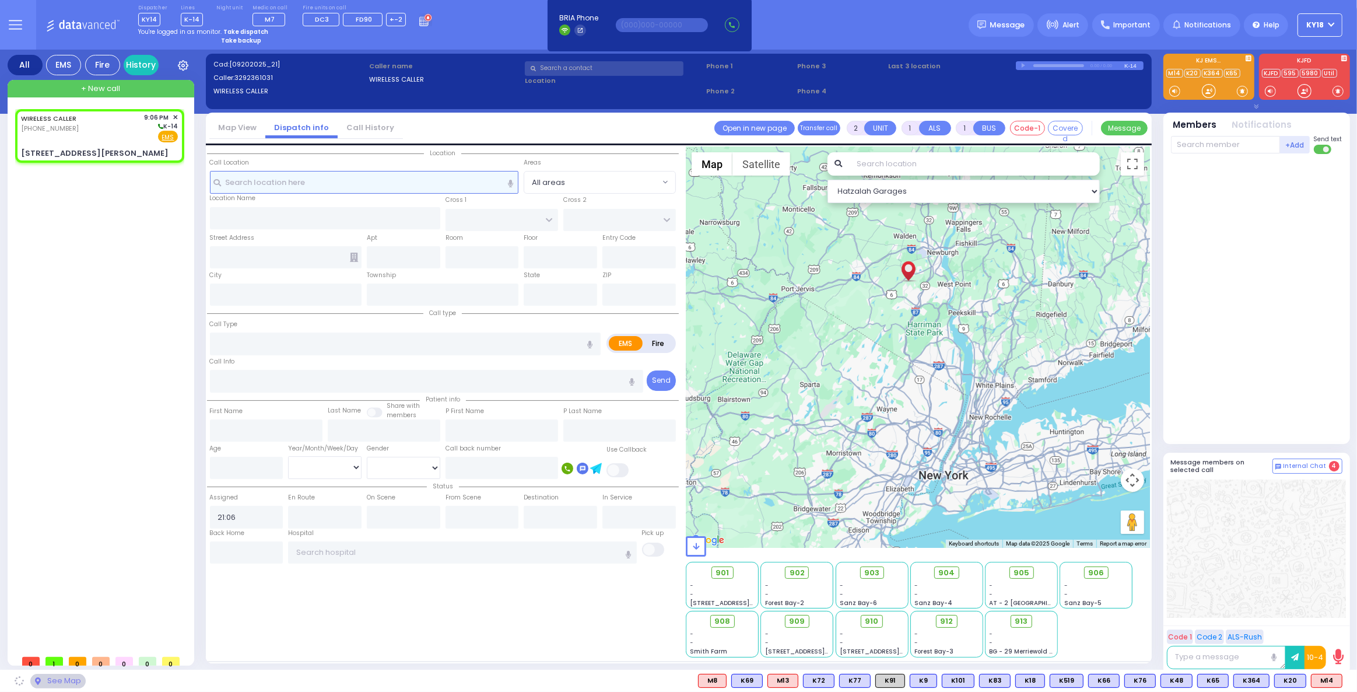
type input "Washingtonville"
type input "[US_STATE]"
type input "10992"
select select "[GEOGRAPHIC_DATA]"
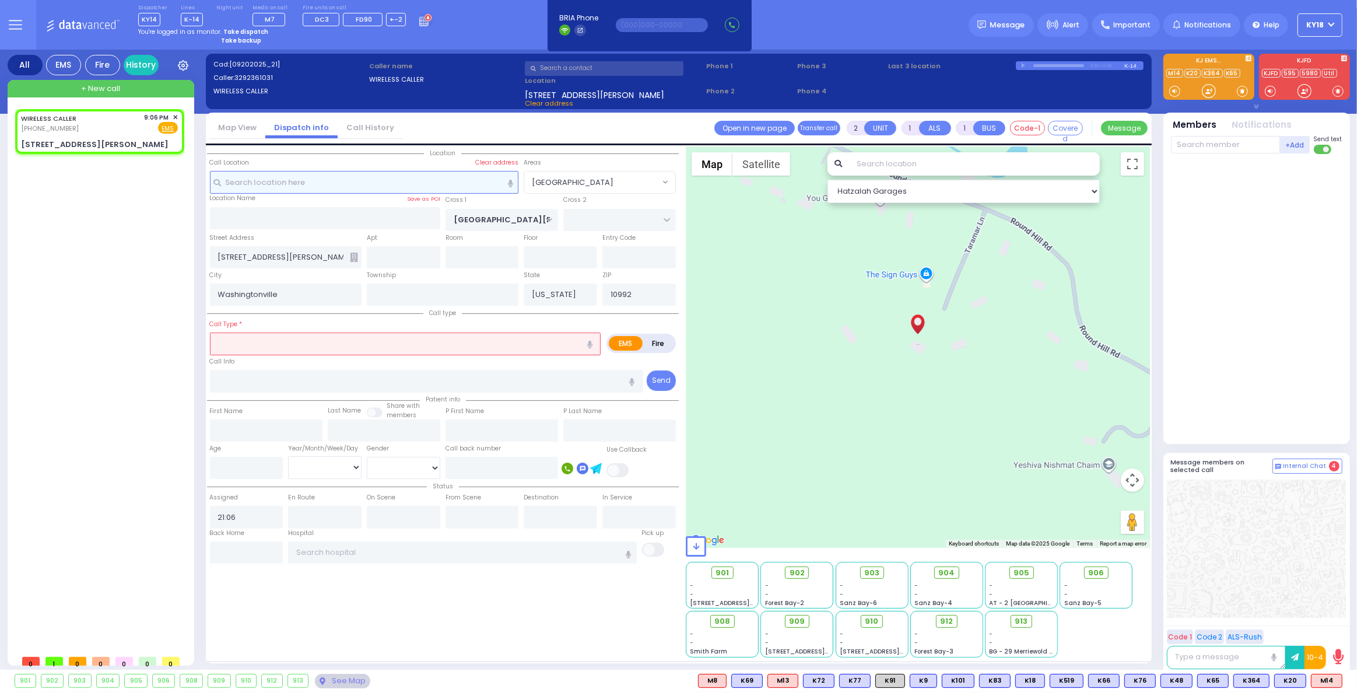
select select
radio input "true"
select select
select select "Hatzalah Garages"
select select "[GEOGRAPHIC_DATA]"
